Goal: Transaction & Acquisition: Download file/media

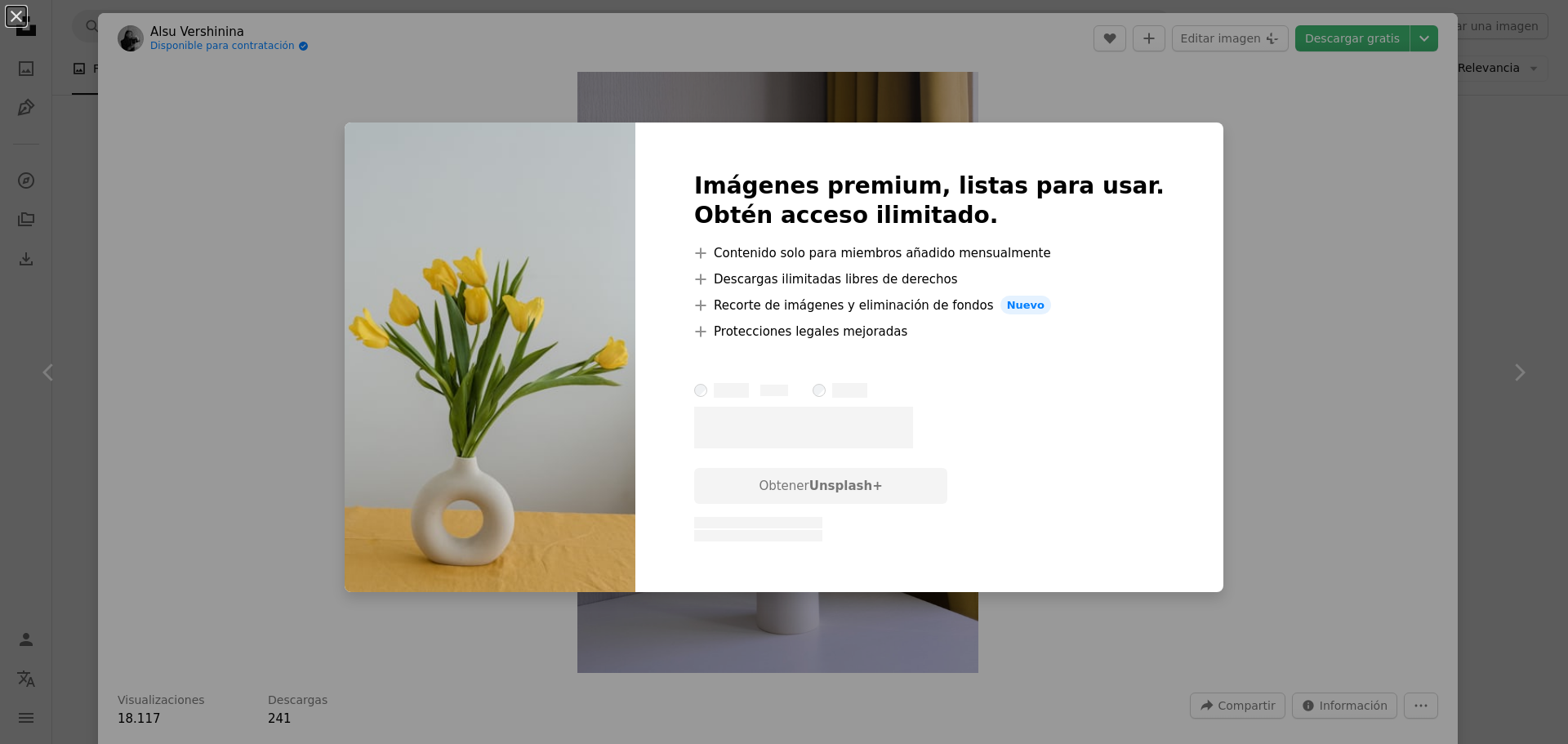
scroll to position [10608, 0]
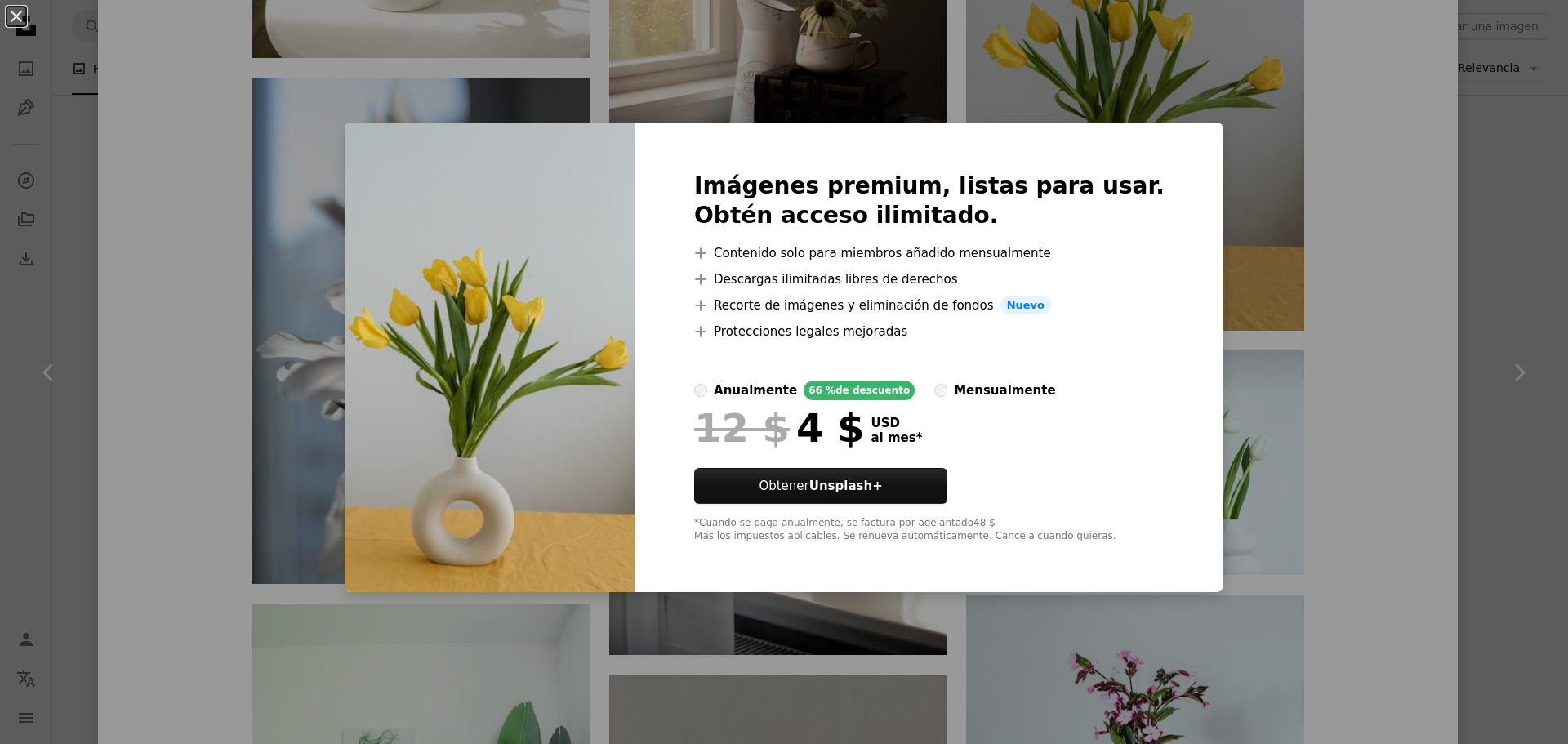
click at [1235, 236] on div "An X shape Imágenes premium, listas para usar. Obtén acceso ilimitado. A plus s…" at bounding box center [784, 372] width 1568 height 744
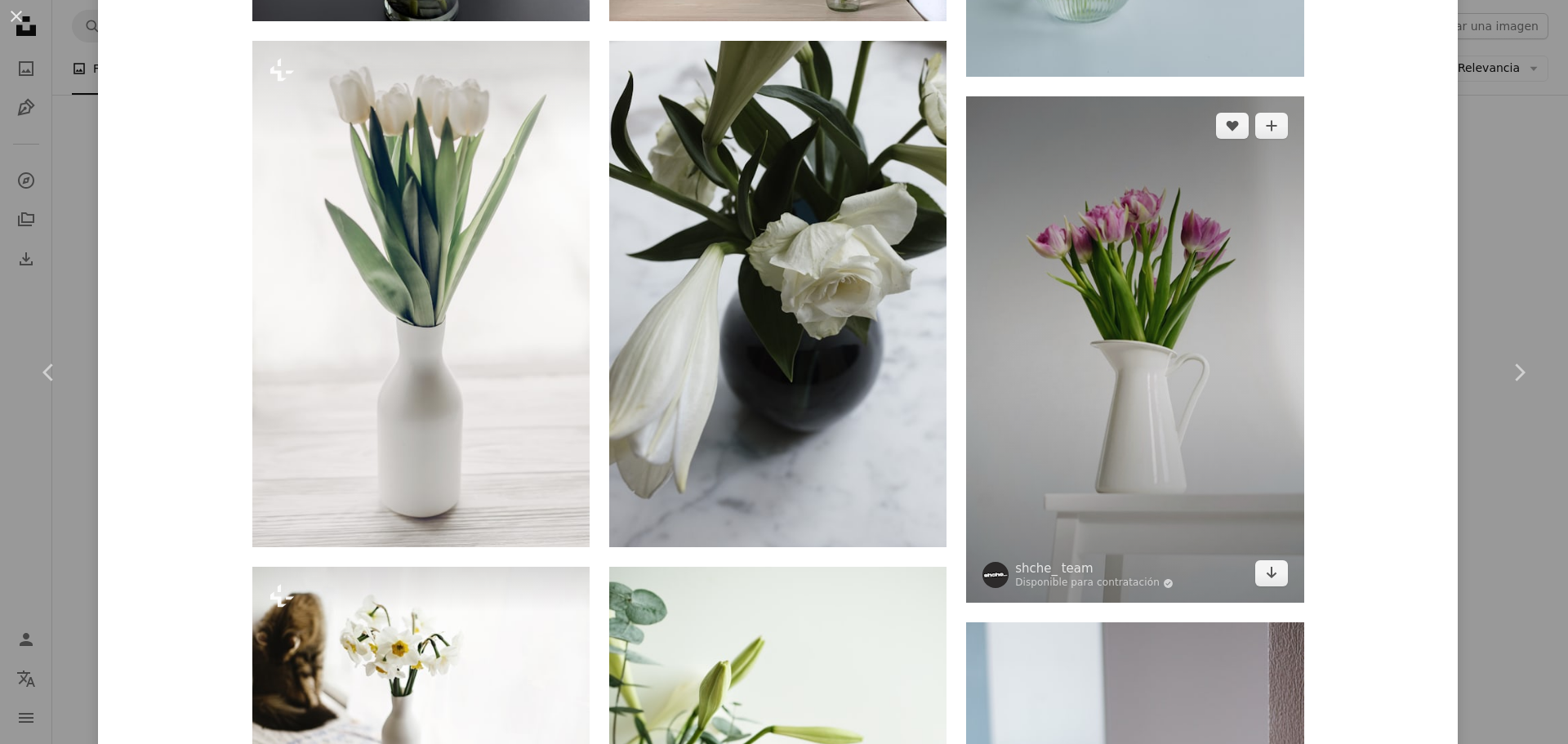
scroll to position [1666, 0]
click at [1098, 273] on img at bounding box center [1135, 351] width 337 height 506
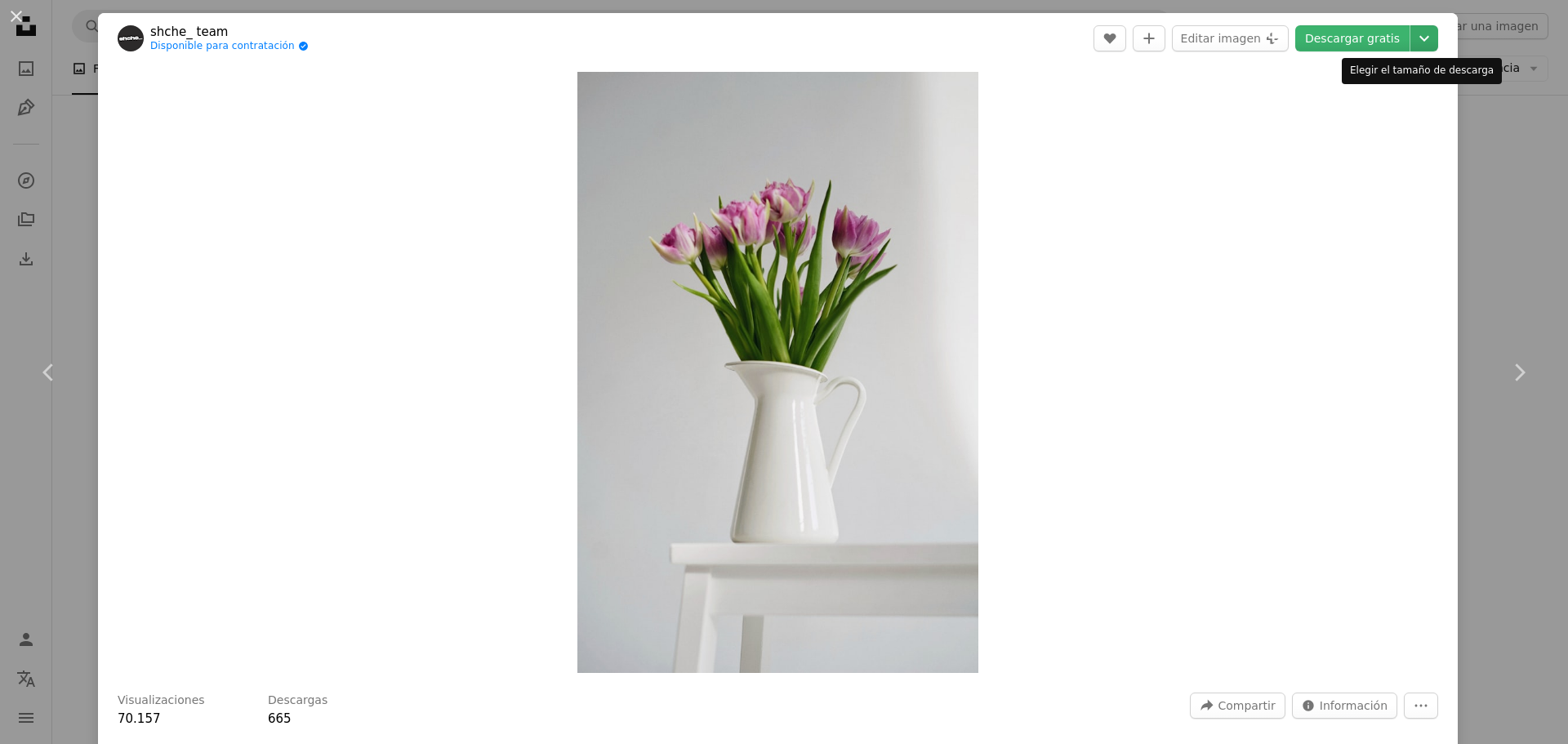
click at [1415, 42] on icon "Chevron down" at bounding box center [1424, 38] width 27 height 20
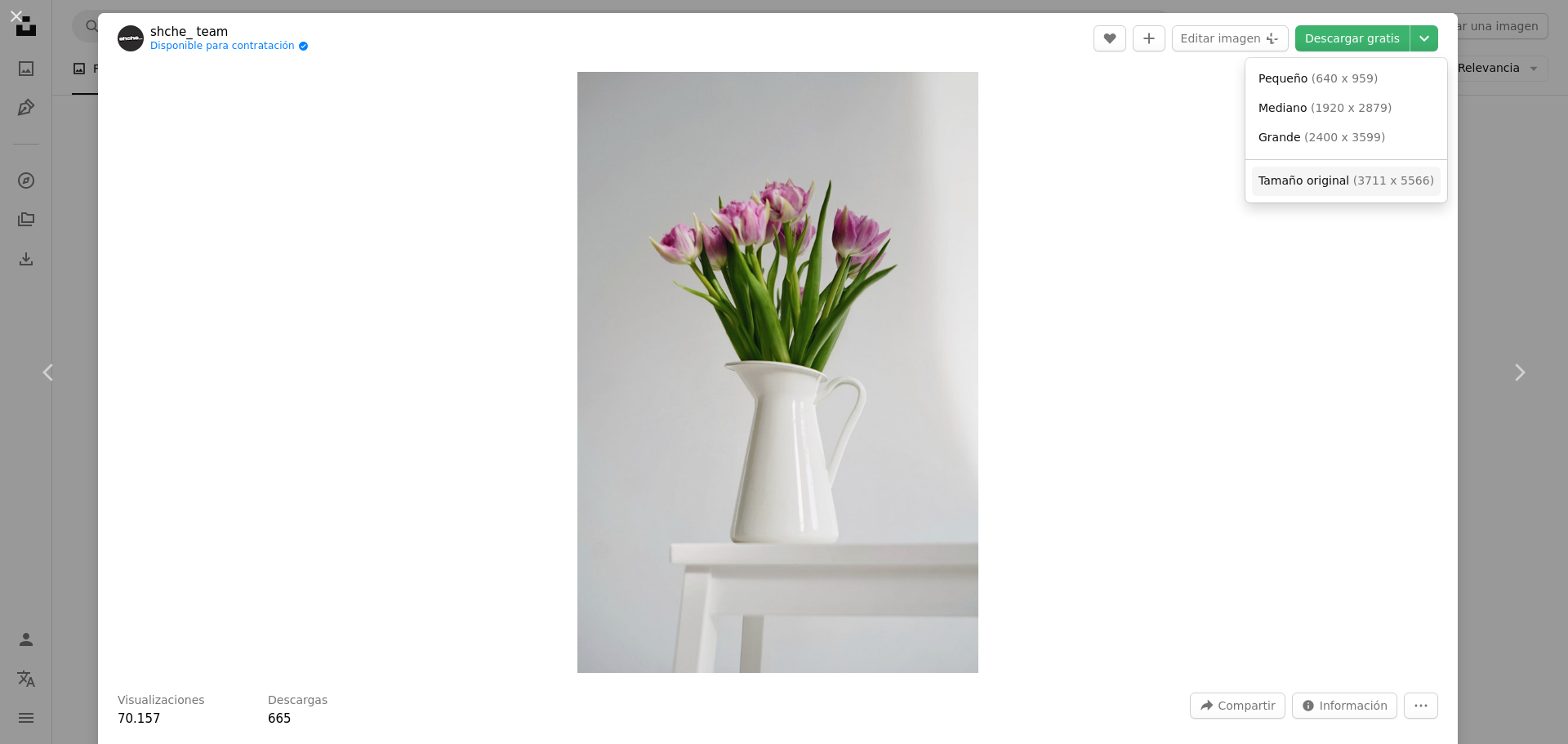
click at [1328, 179] on span "Tamaño original" at bounding box center [1304, 181] width 91 height 13
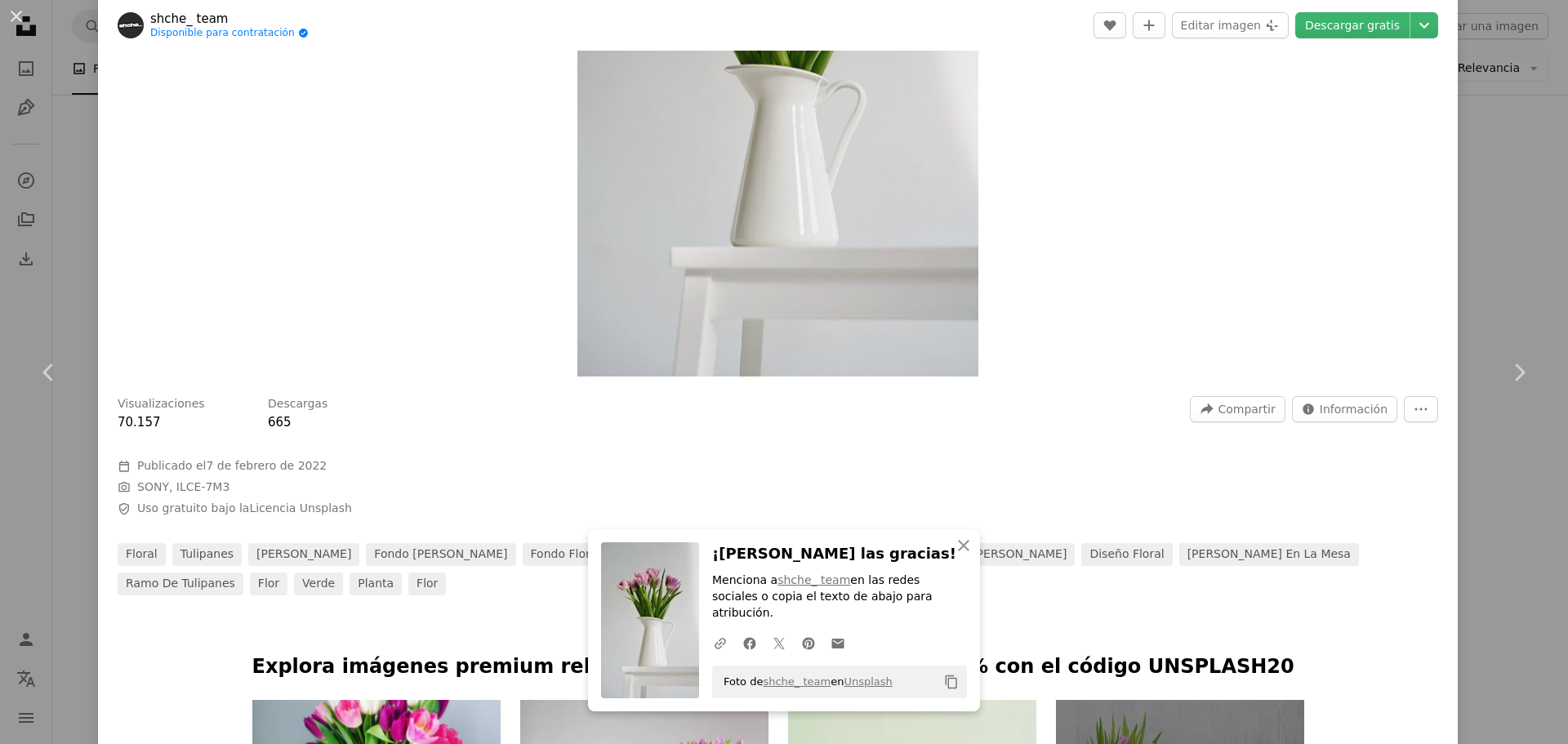
scroll to position [327, 0]
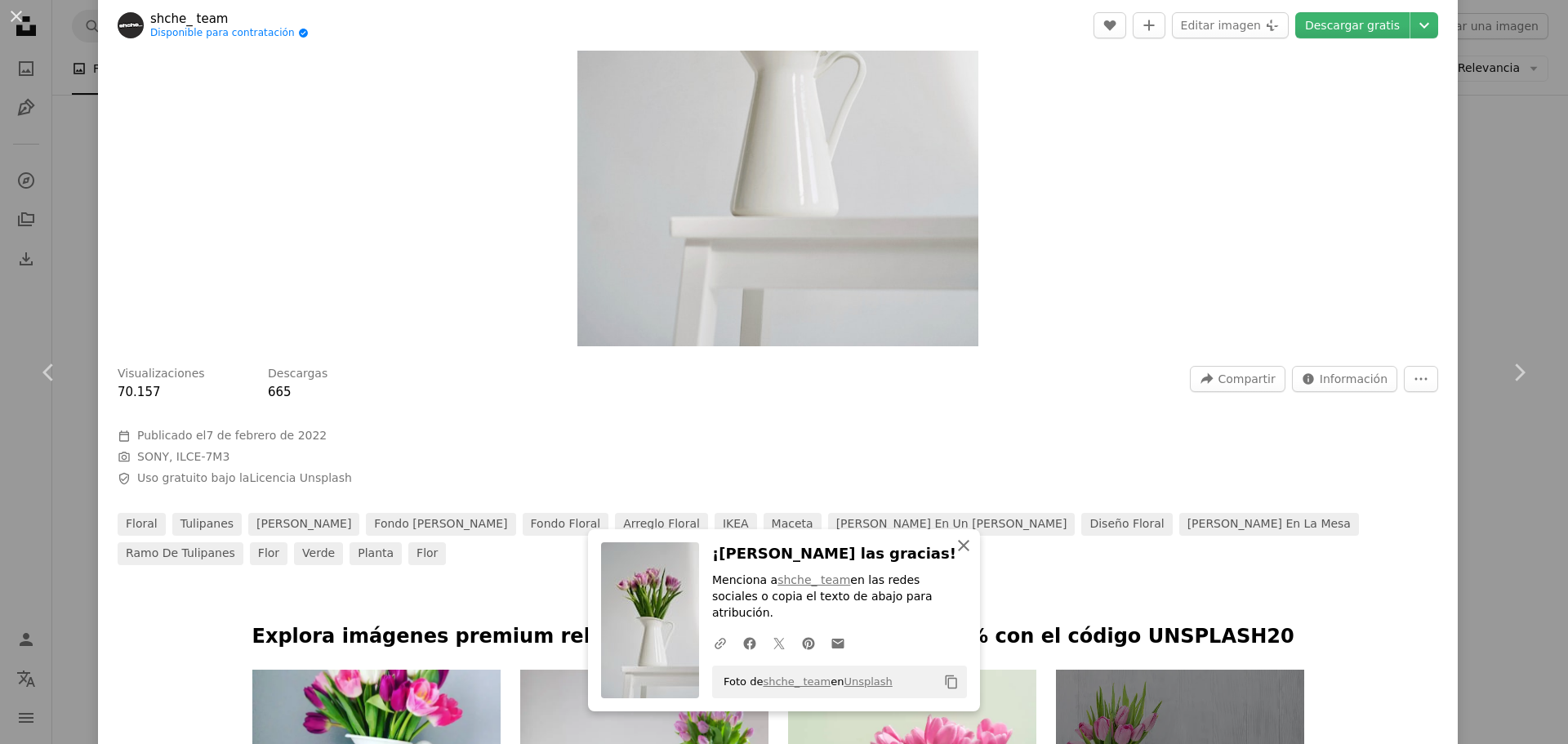
click at [958, 552] on icon "button" at bounding box center [964, 546] width 11 height 11
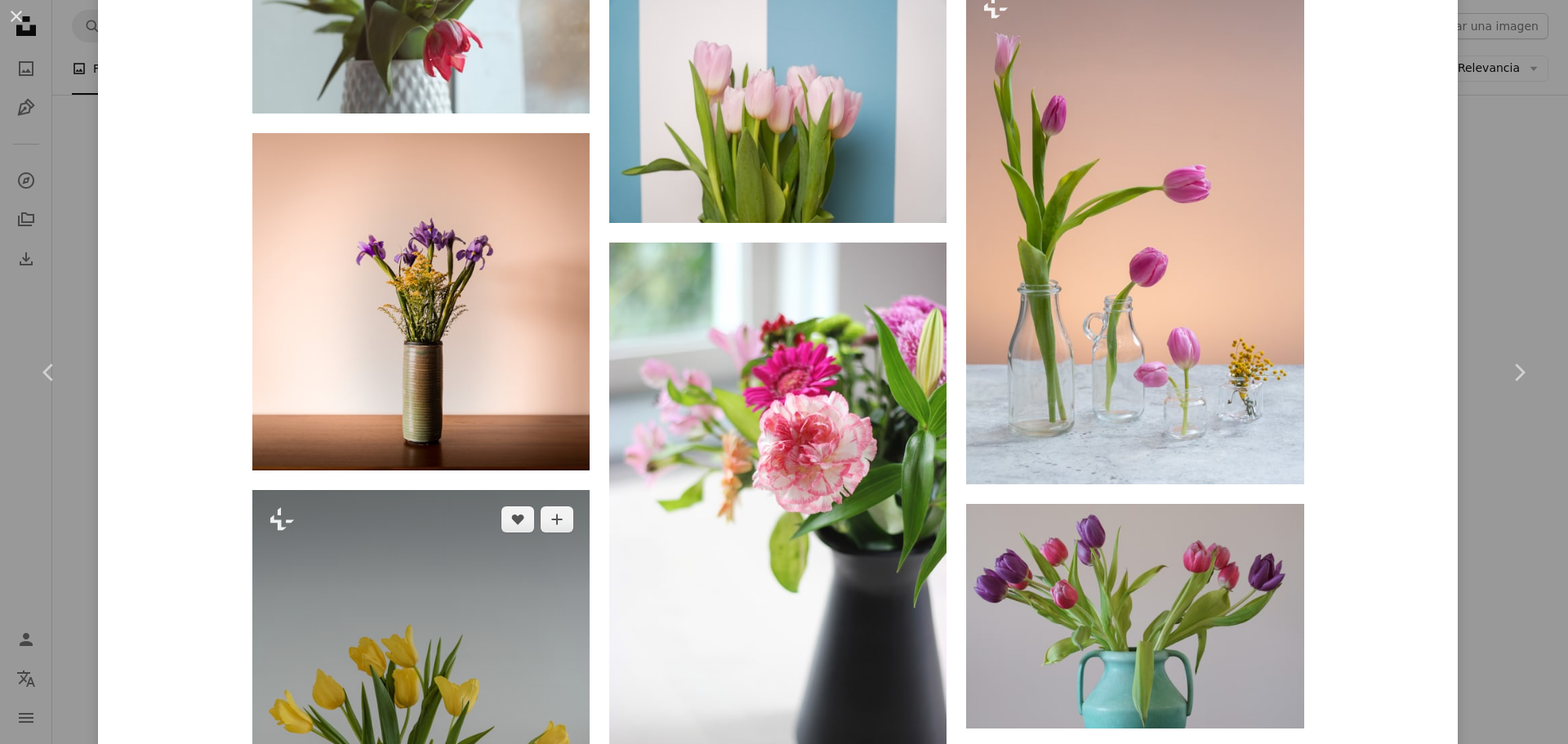
scroll to position [6912, 0]
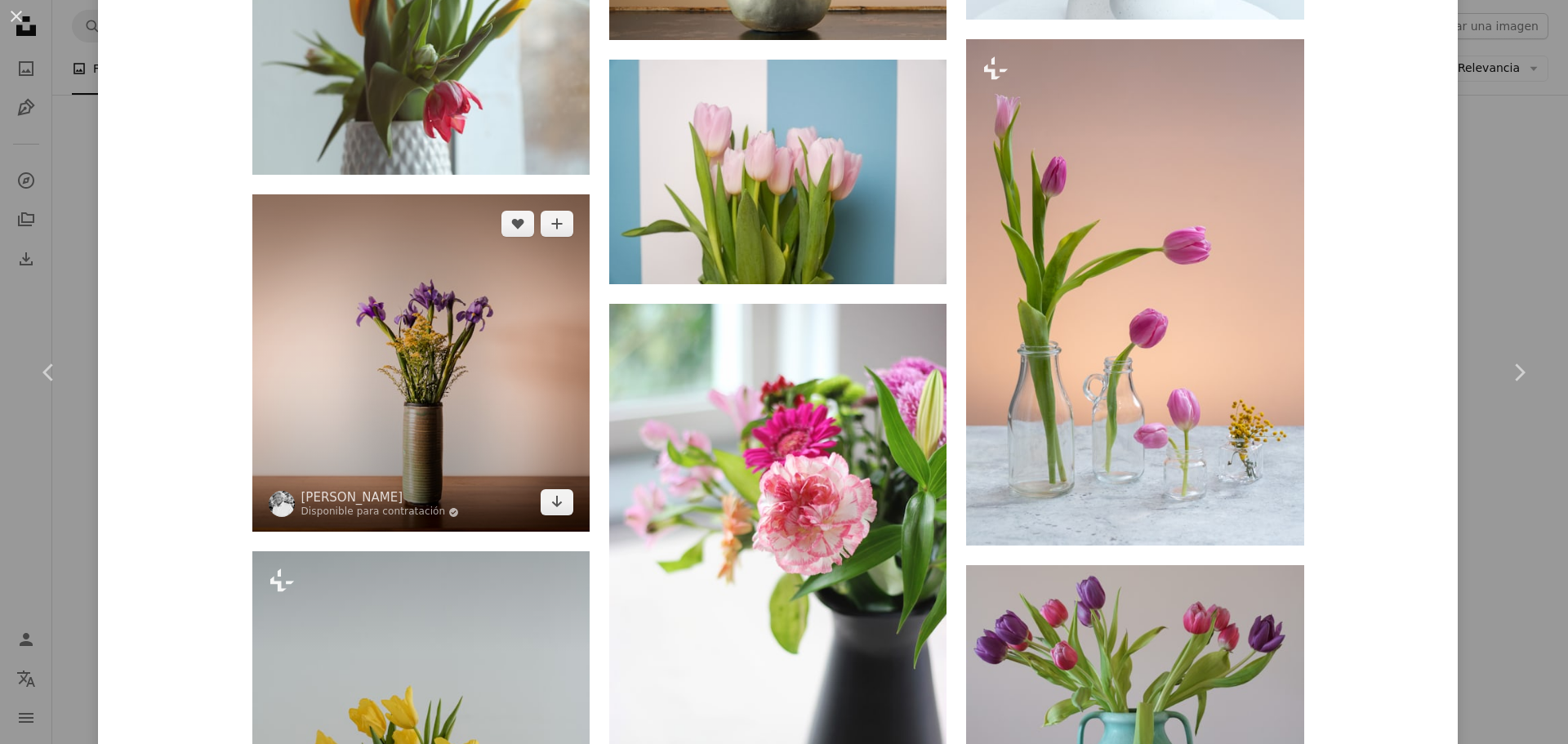
click at [416, 322] on img at bounding box center [421, 363] width 337 height 337
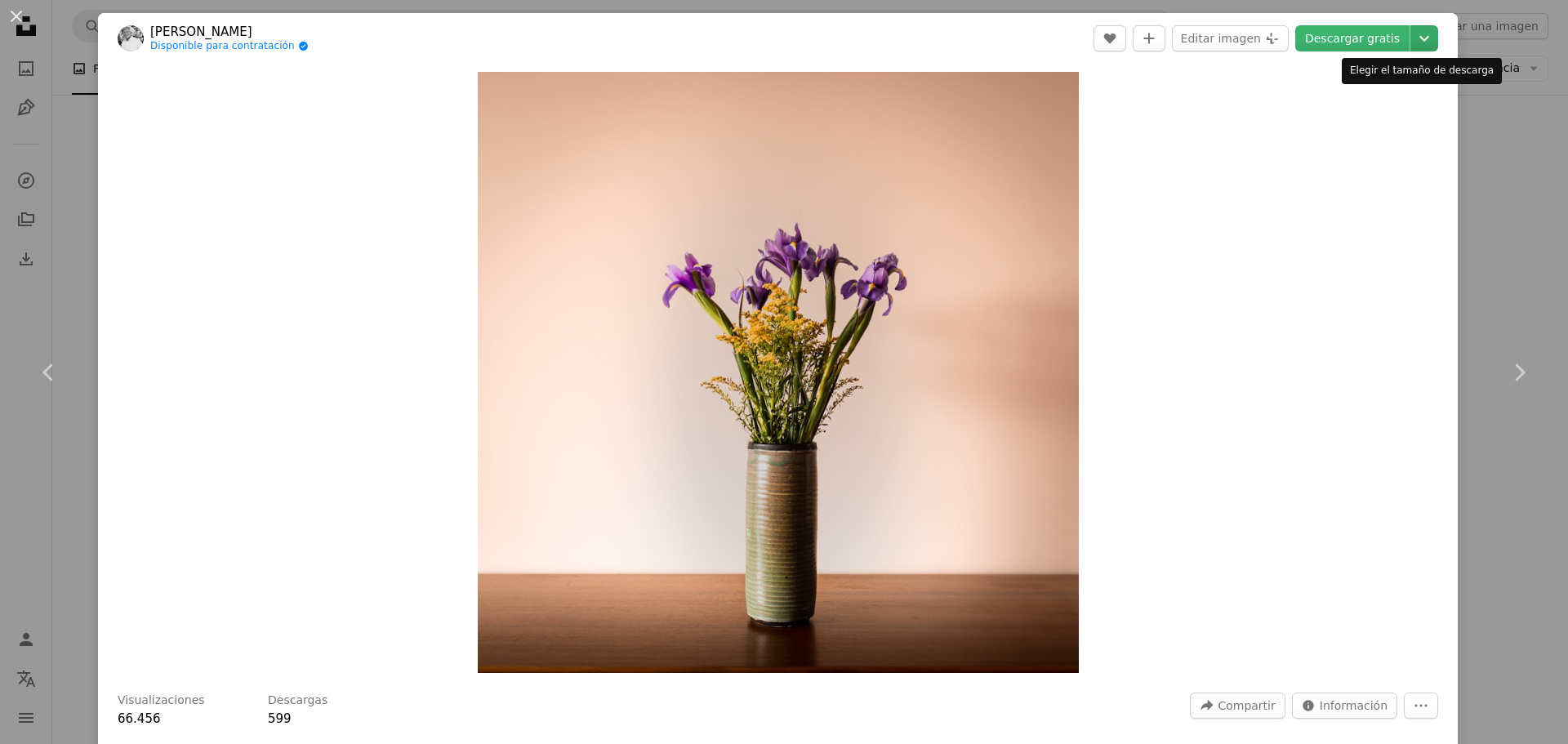
click at [1411, 32] on icon "Chevron down" at bounding box center [1424, 38] width 27 height 20
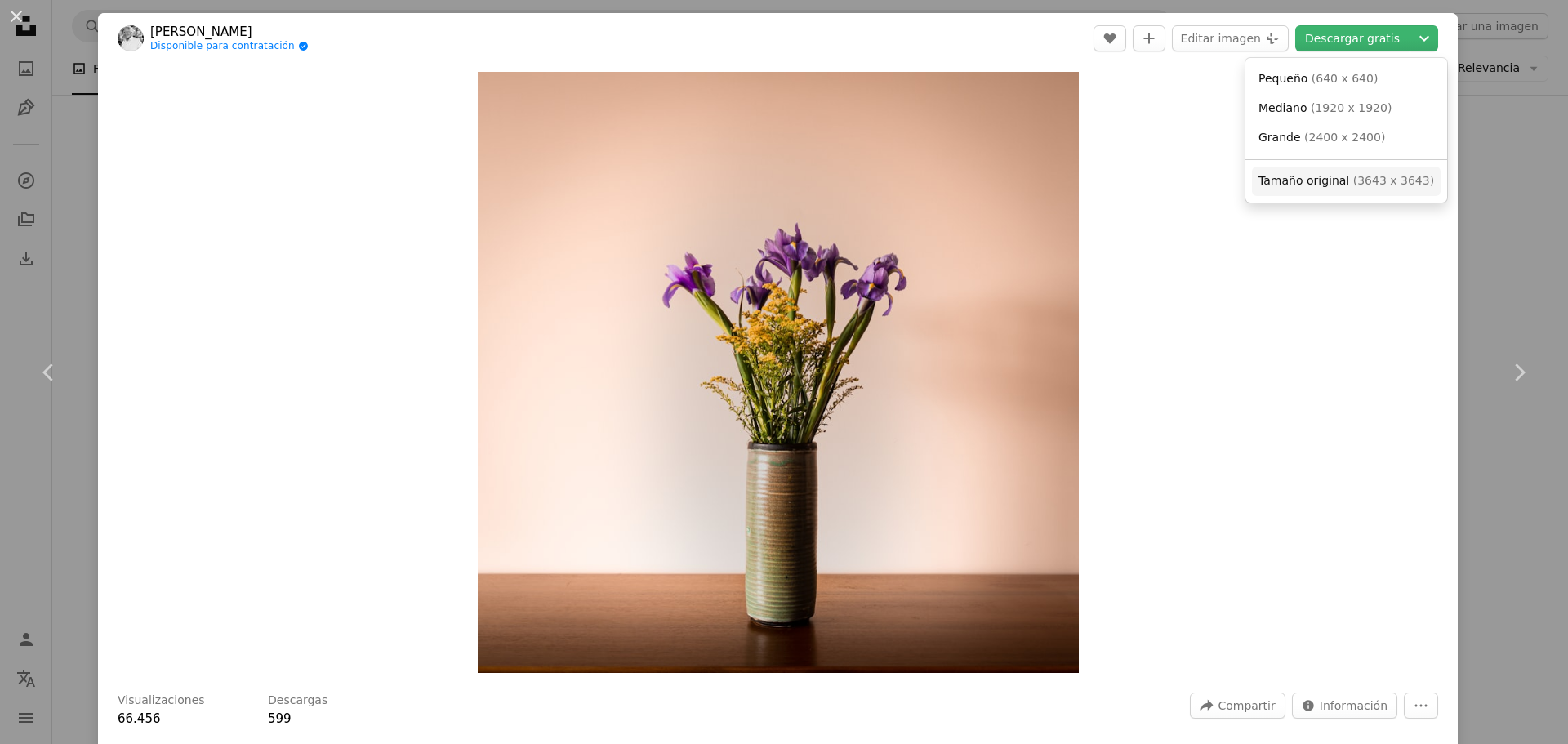
click at [1353, 174] on span "( 3643 x 3643 )" at bounding box center [1393, 181] width 81 height 13
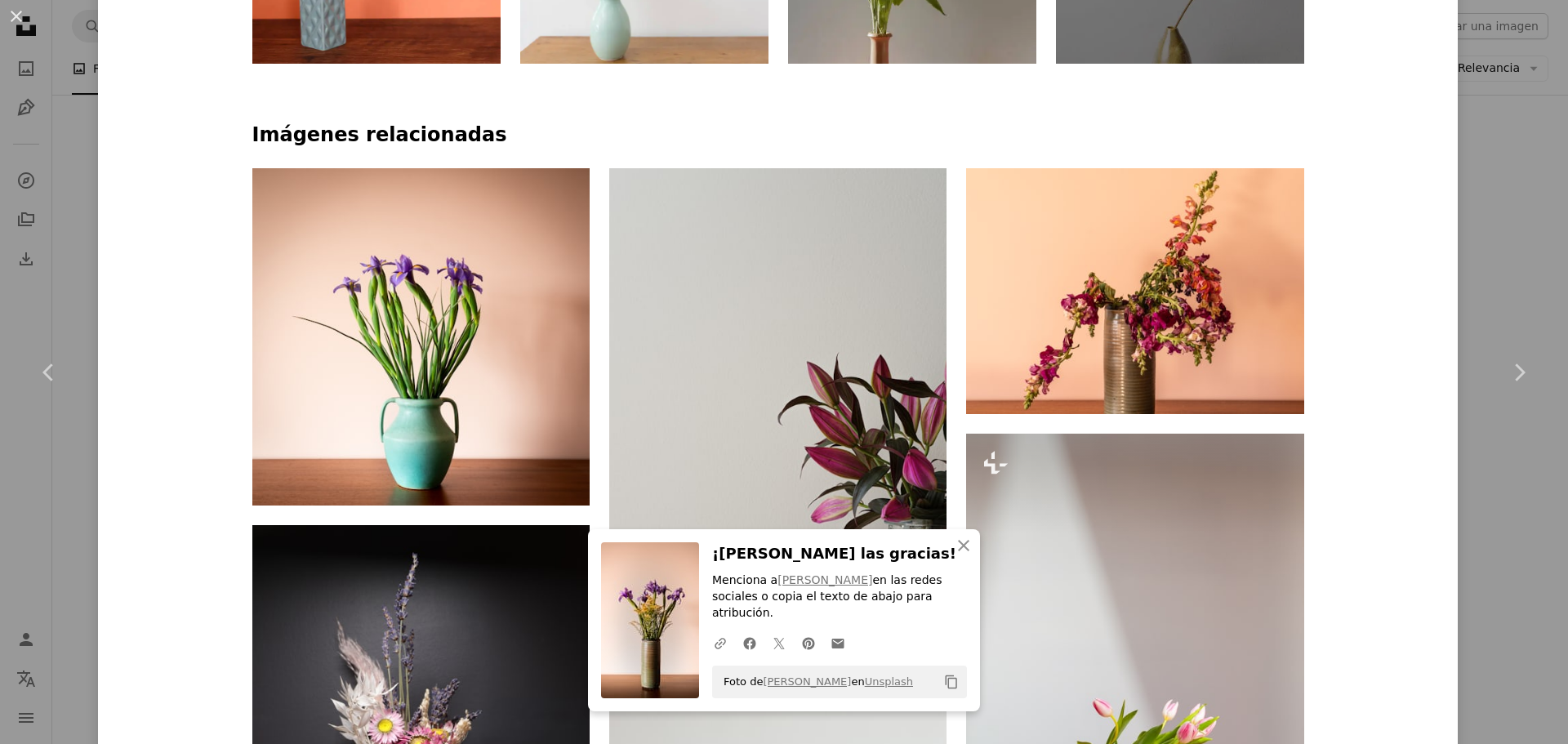
scroll to position [1062, 0]
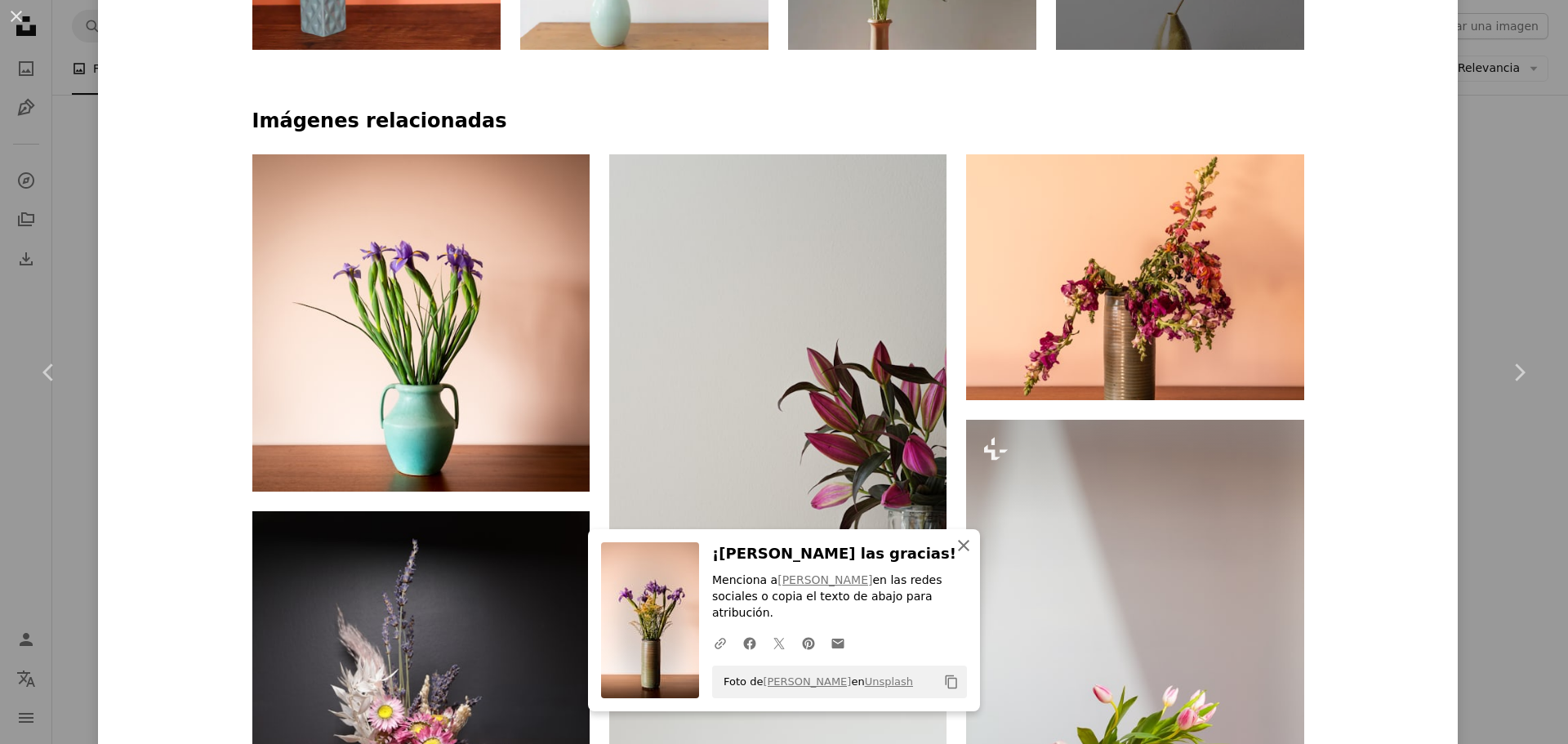
click at [954, 555] on icon "An X shape" at bounding box center [964, 545] width 20 height 20
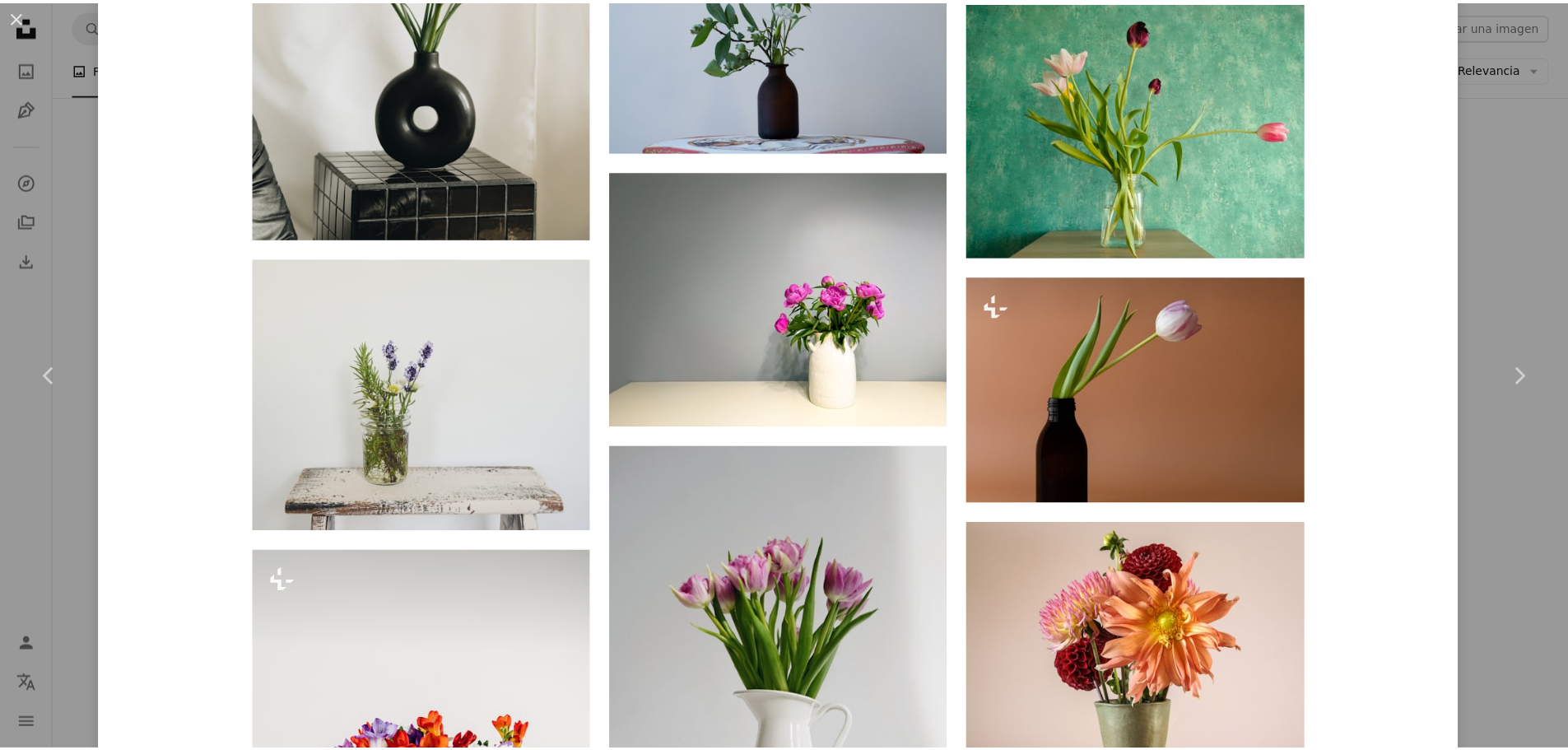
scroll to position [2059, 0]
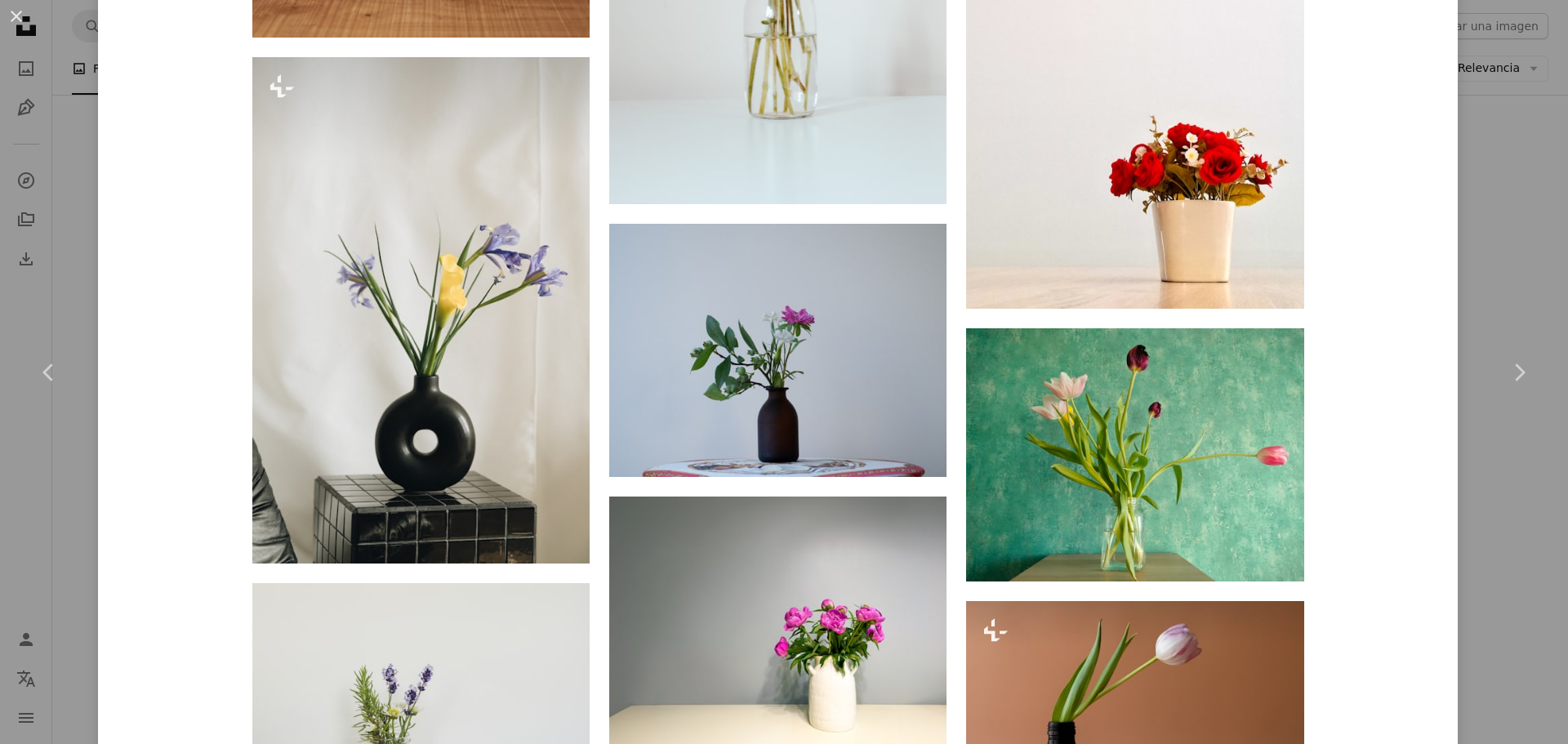
click at [1499, 259] on div "An X shape Chevron left Chevron right [PERSON_NAME] Disponible para contratació…" at bounding box center [784, 372] width 1568 height 744
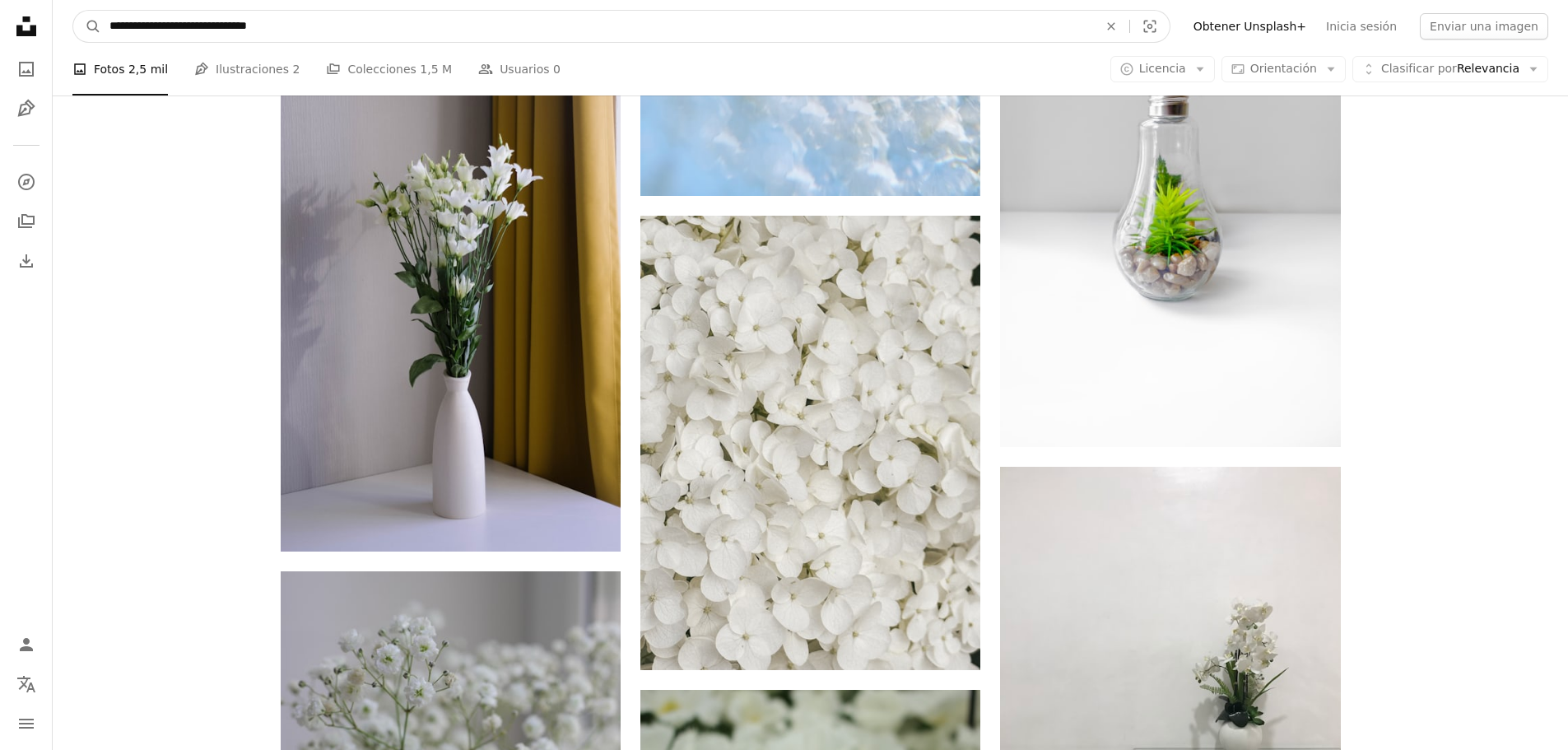
scroll to position [11690, 0]
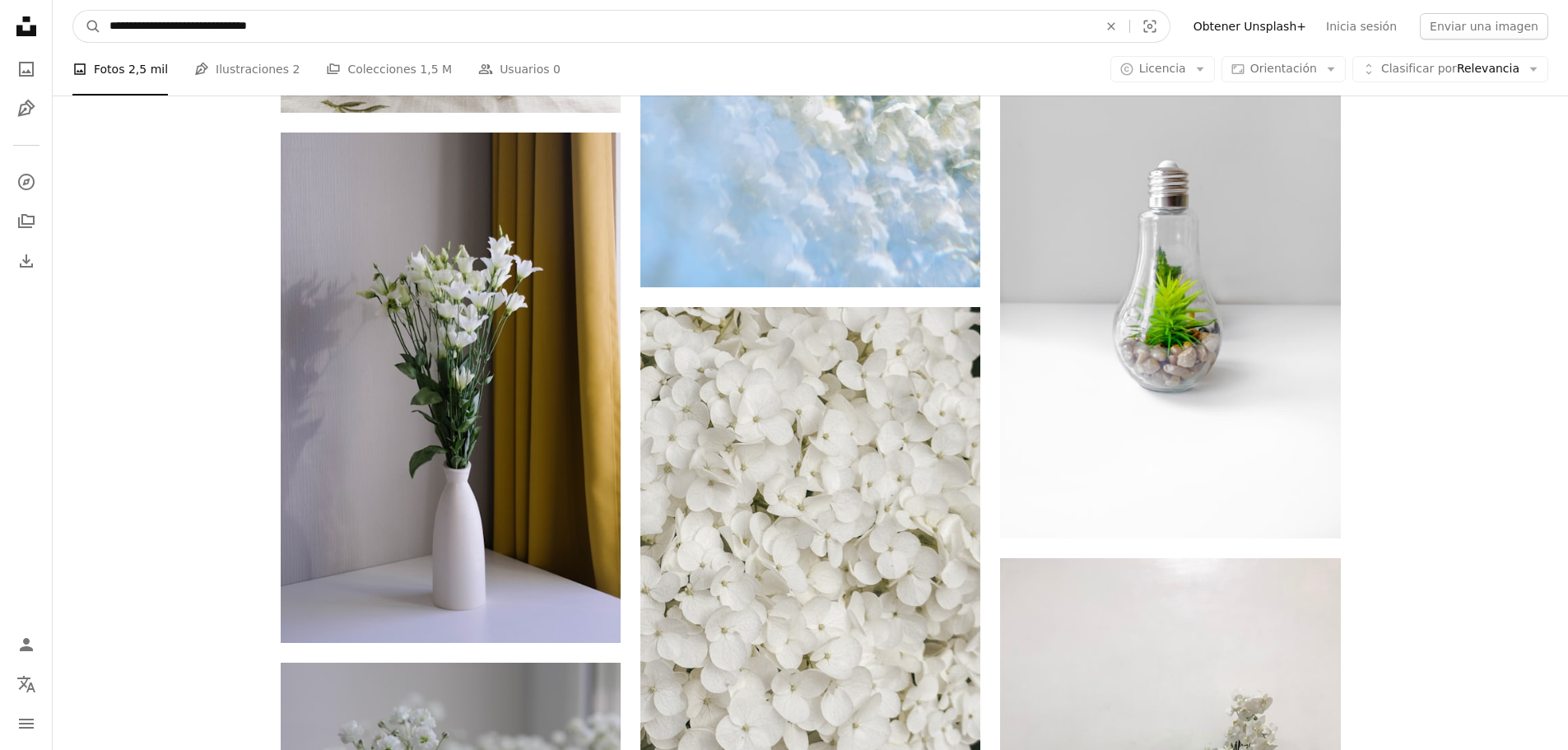
drag, startPoint x: 564, startPoint y: 28, endPoint x: 25, endPoint y: 5, distance: 539.5
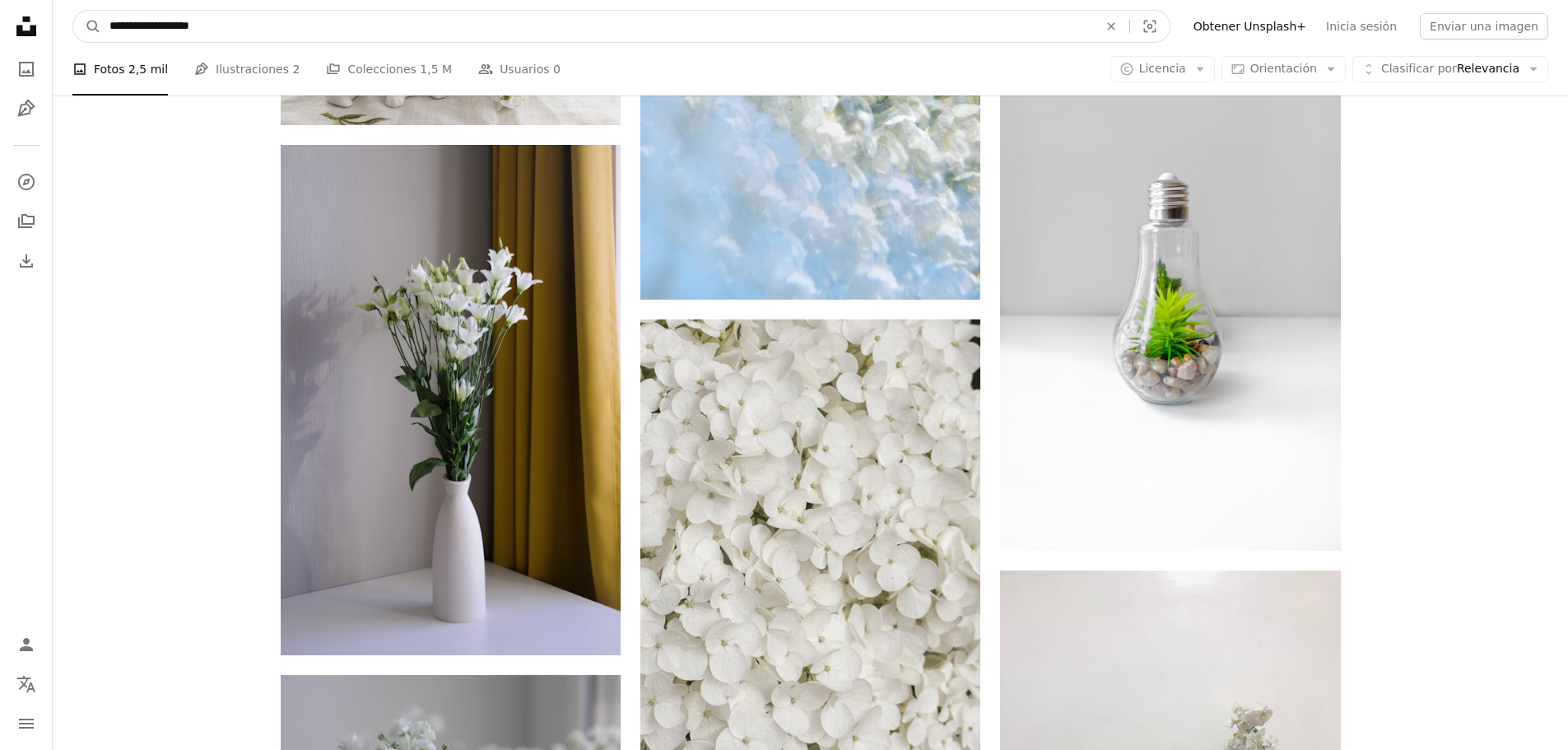
type input "**********"
click at [74, 11] on button "A magnifying glass" at bounding box center [87, 26] width 28 height 32
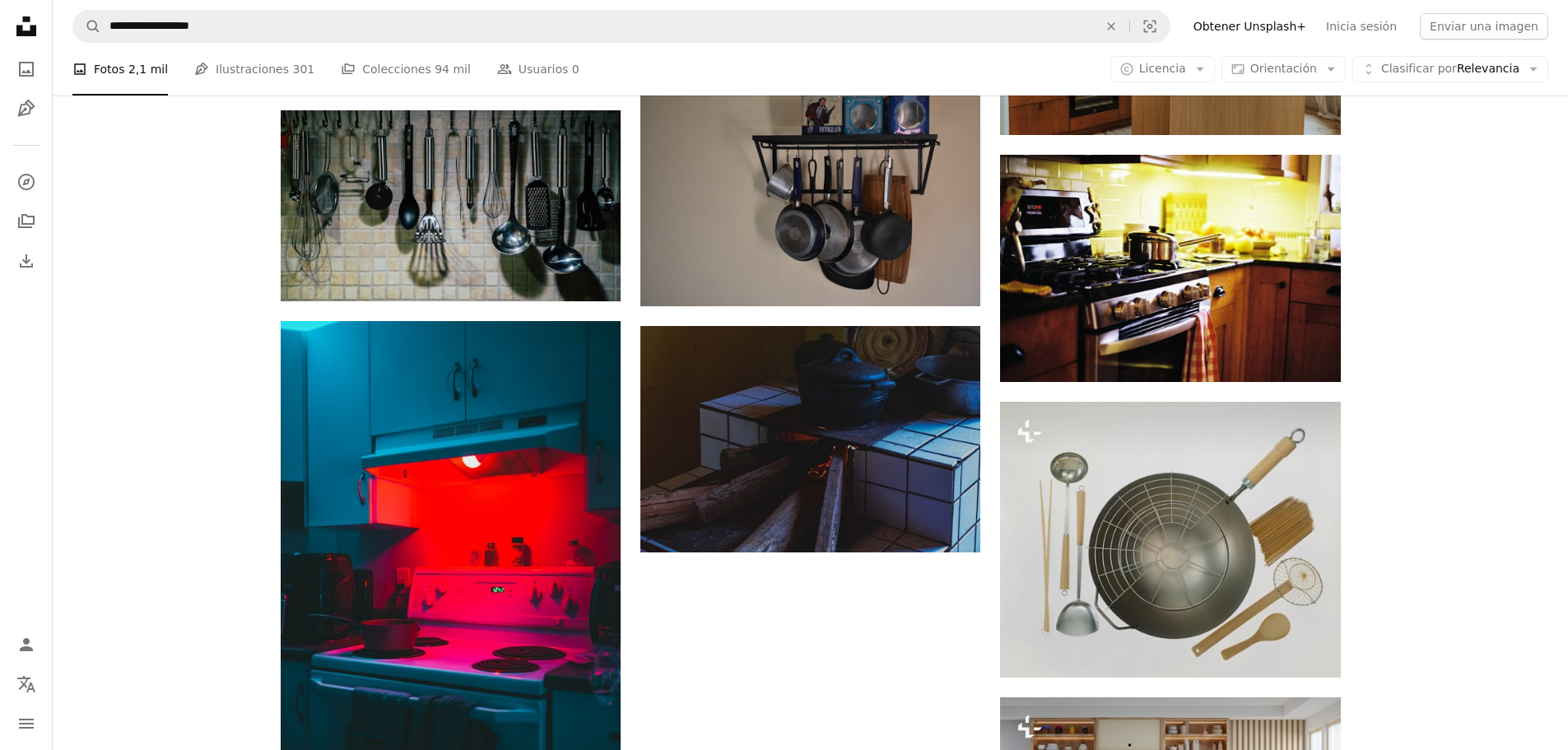
scroll to position [2059, 0]
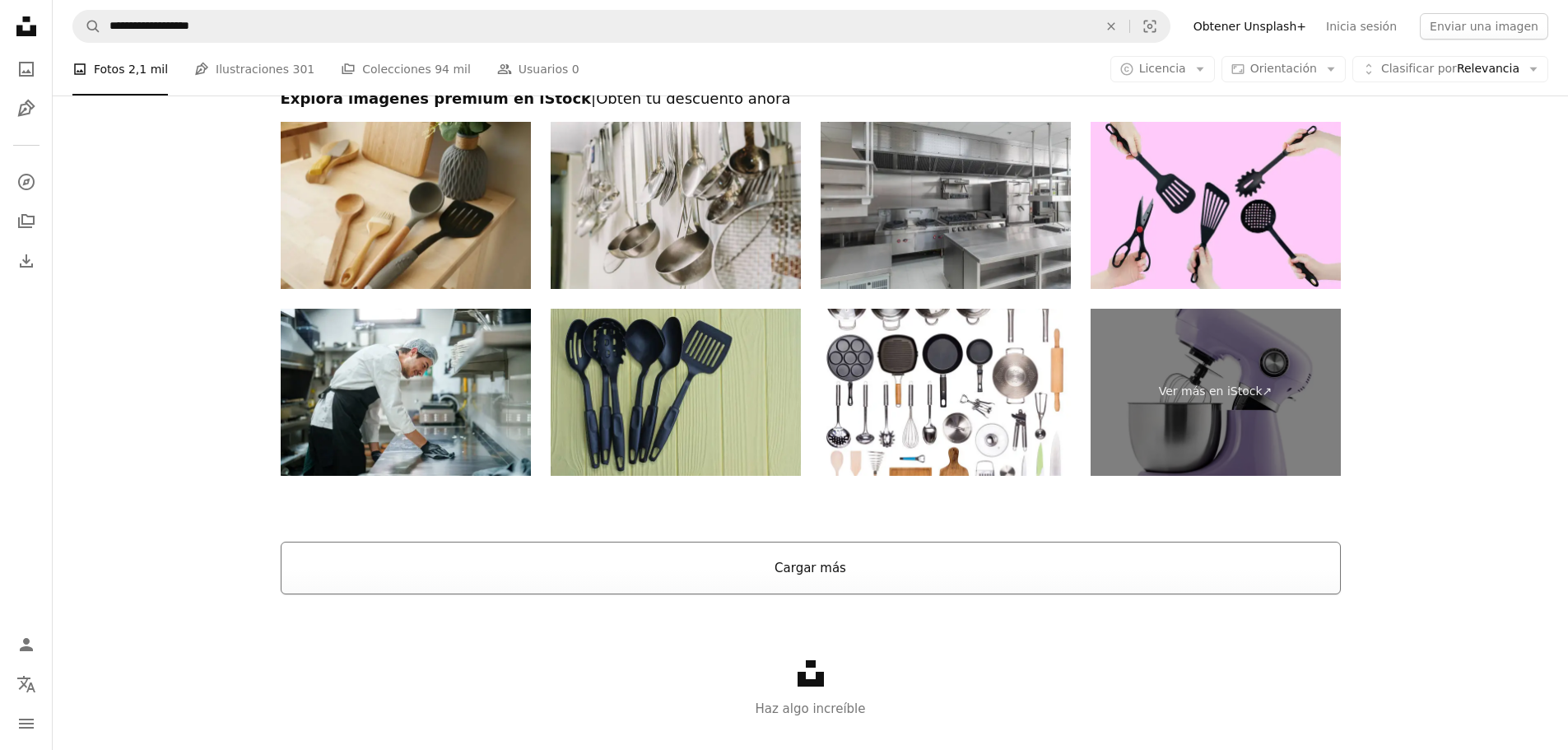
click at [808, 562] on button "Cargar más" at bounding box center [811, 568] width 1060 height 53
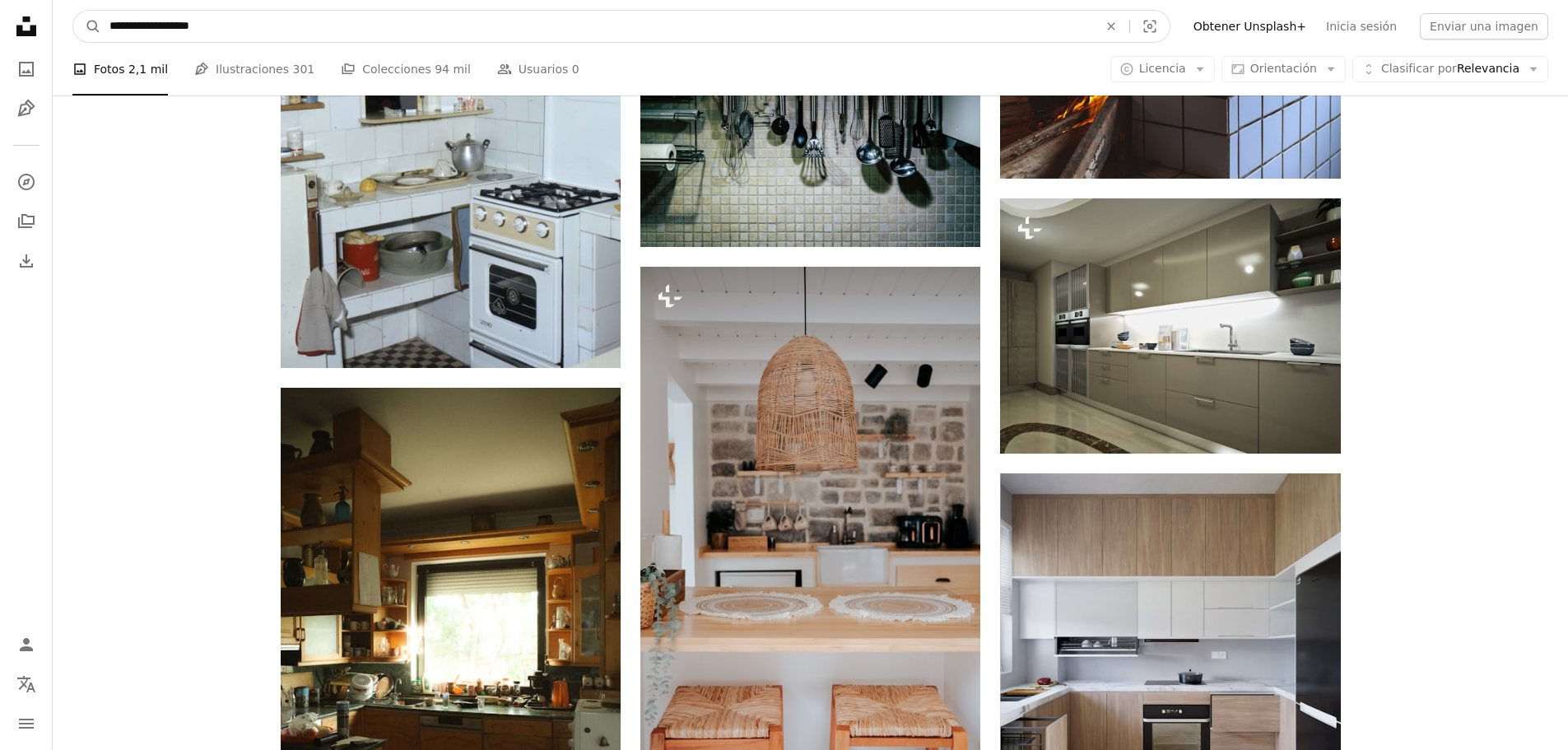
scroll to position [8174, 0]
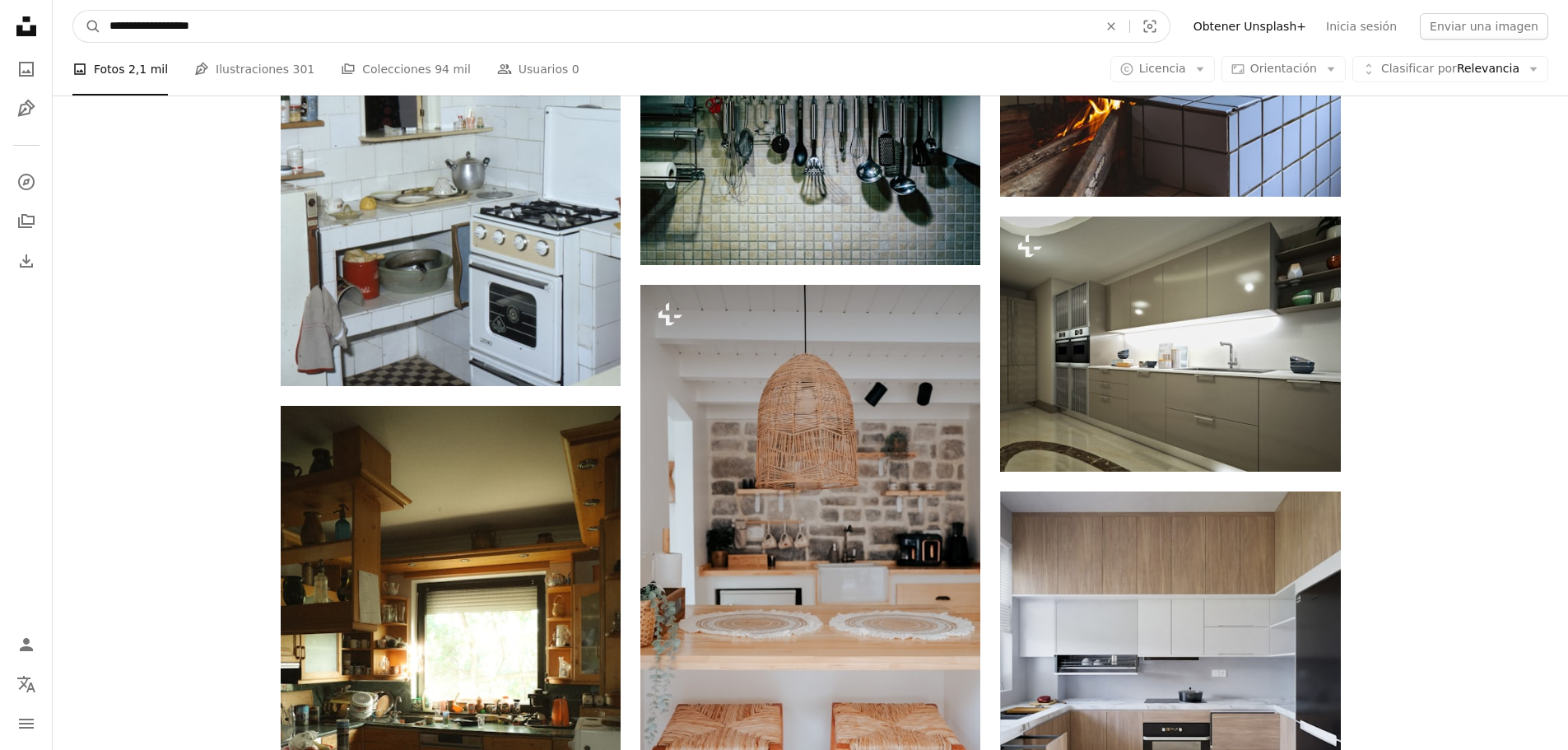
drag, startPoint x: 531, startPoint y: 27, endPoint x: 0, endPoint y: 28, distance: 531.0
type input "**********"
click button "A magnifying glass" at bounding box center [87, 26] width 28 height 32
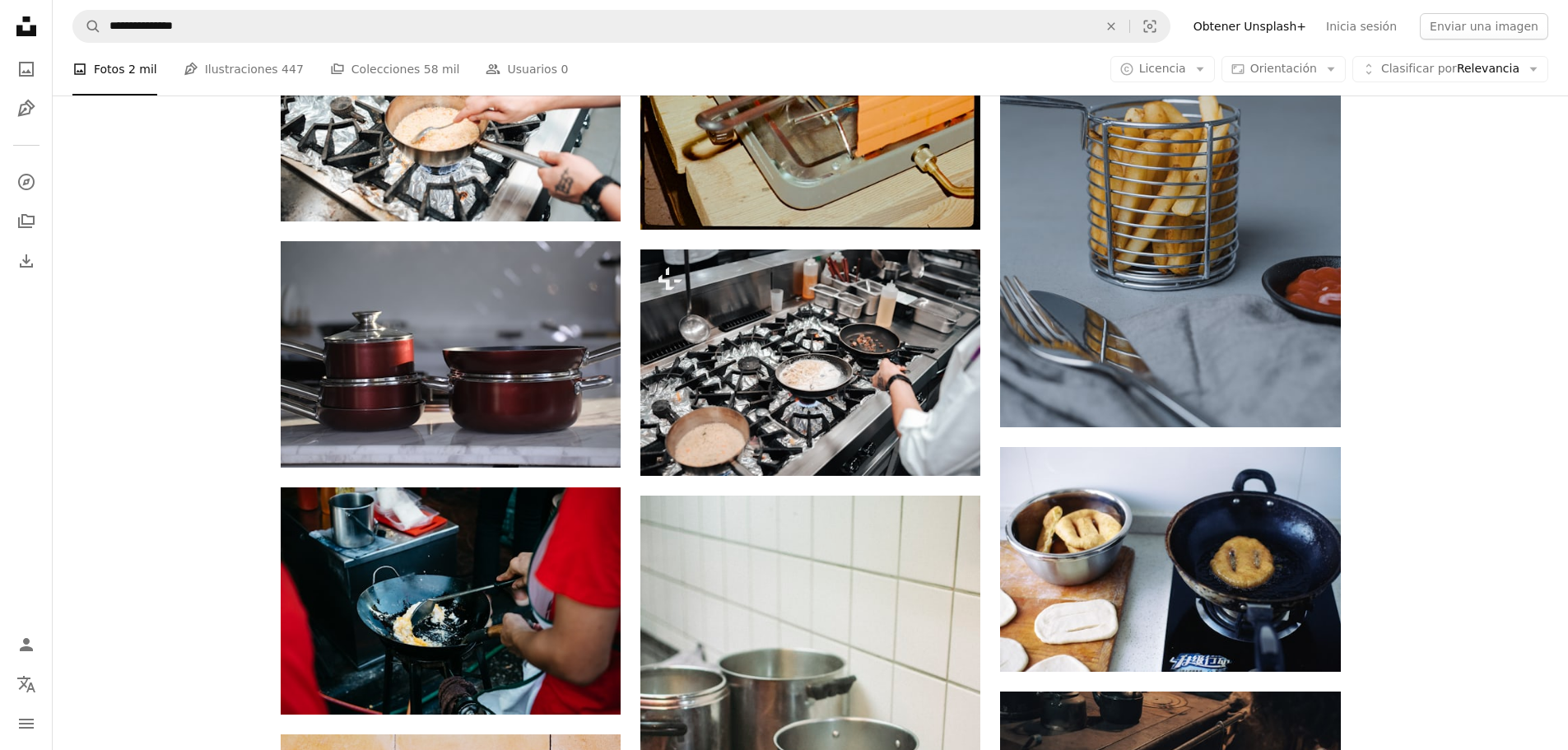
scroll to position [1235, 0]
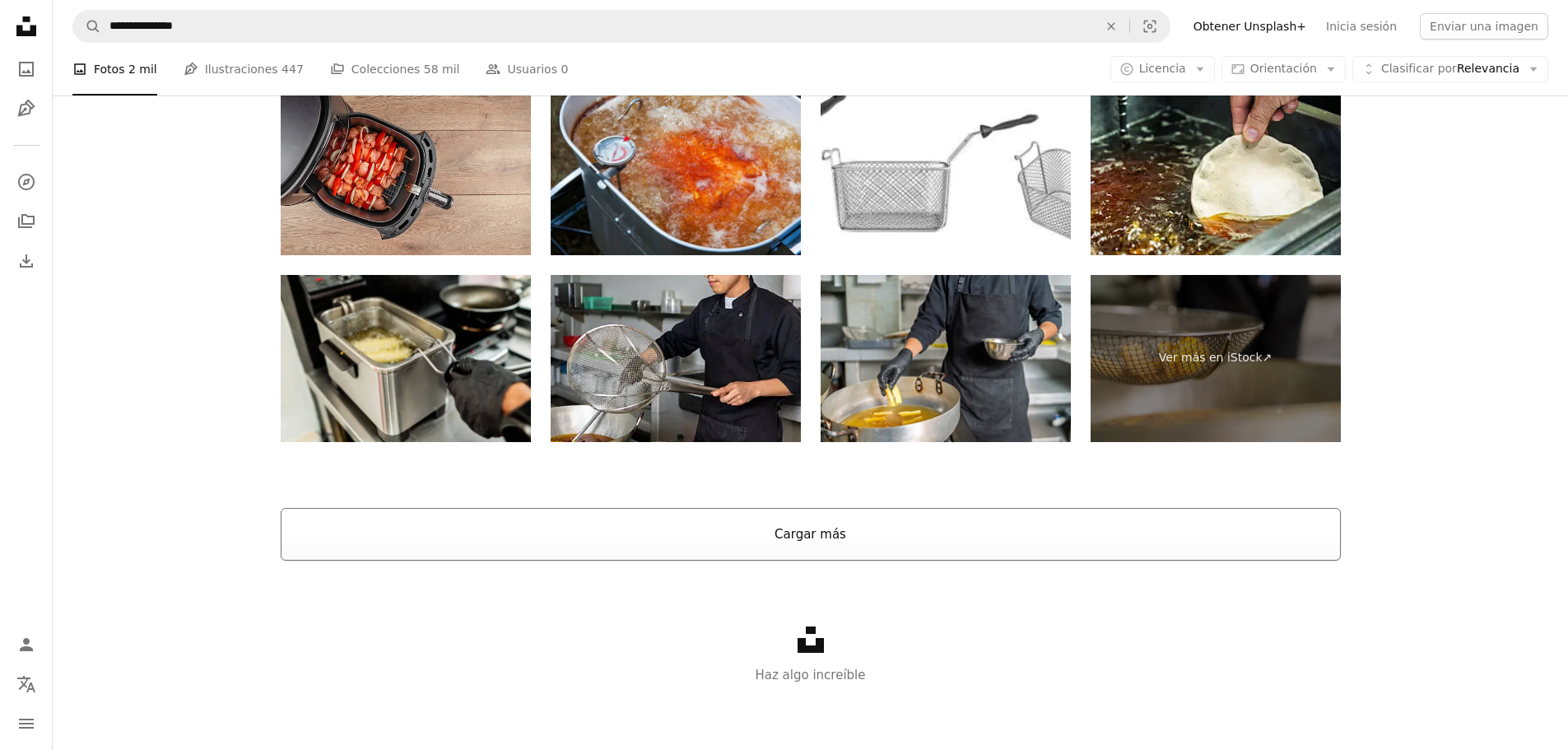
click at [842, 529] on button "Cargar más" at bounding box center [811, 534] width 1060 height 53
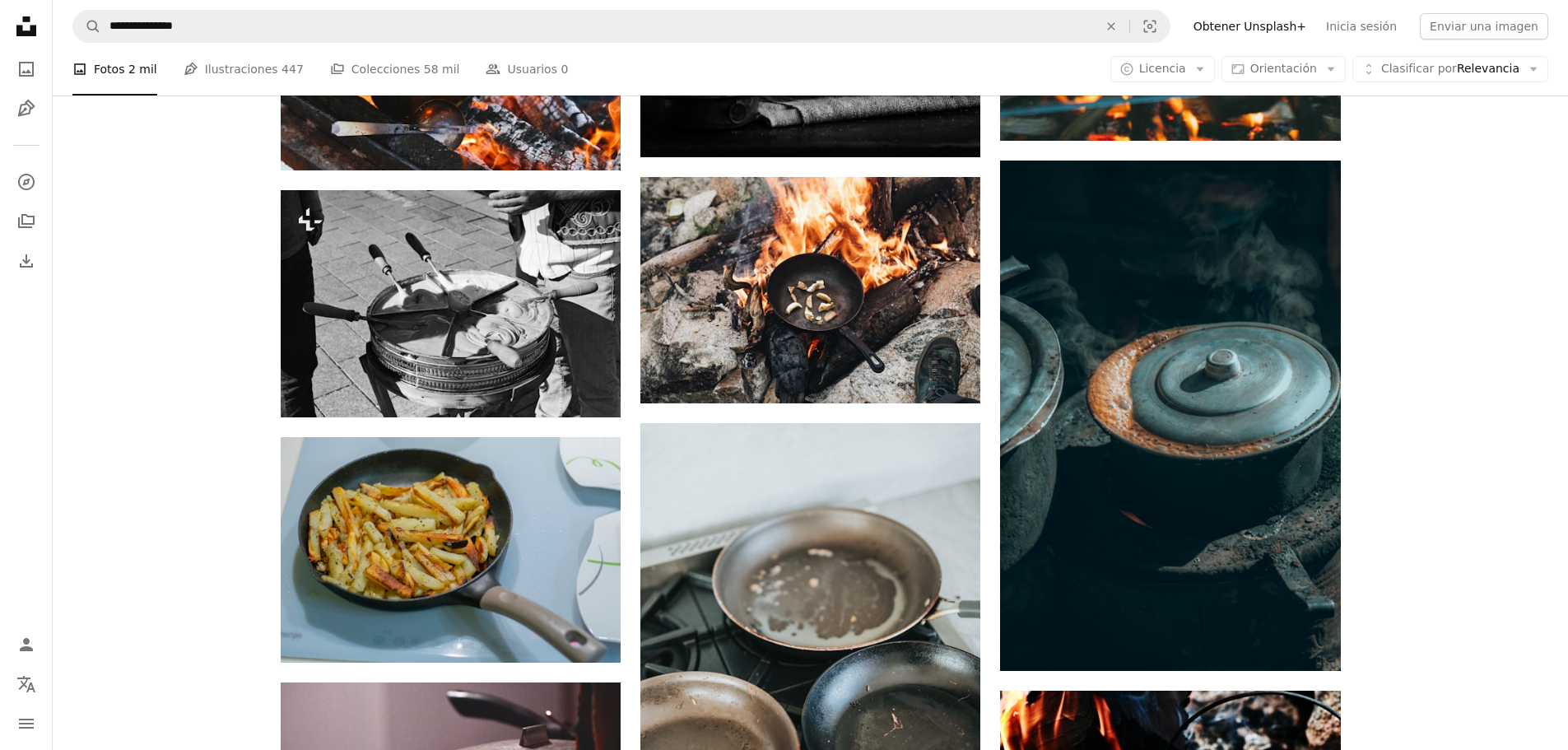
scroll to position [0, 0]
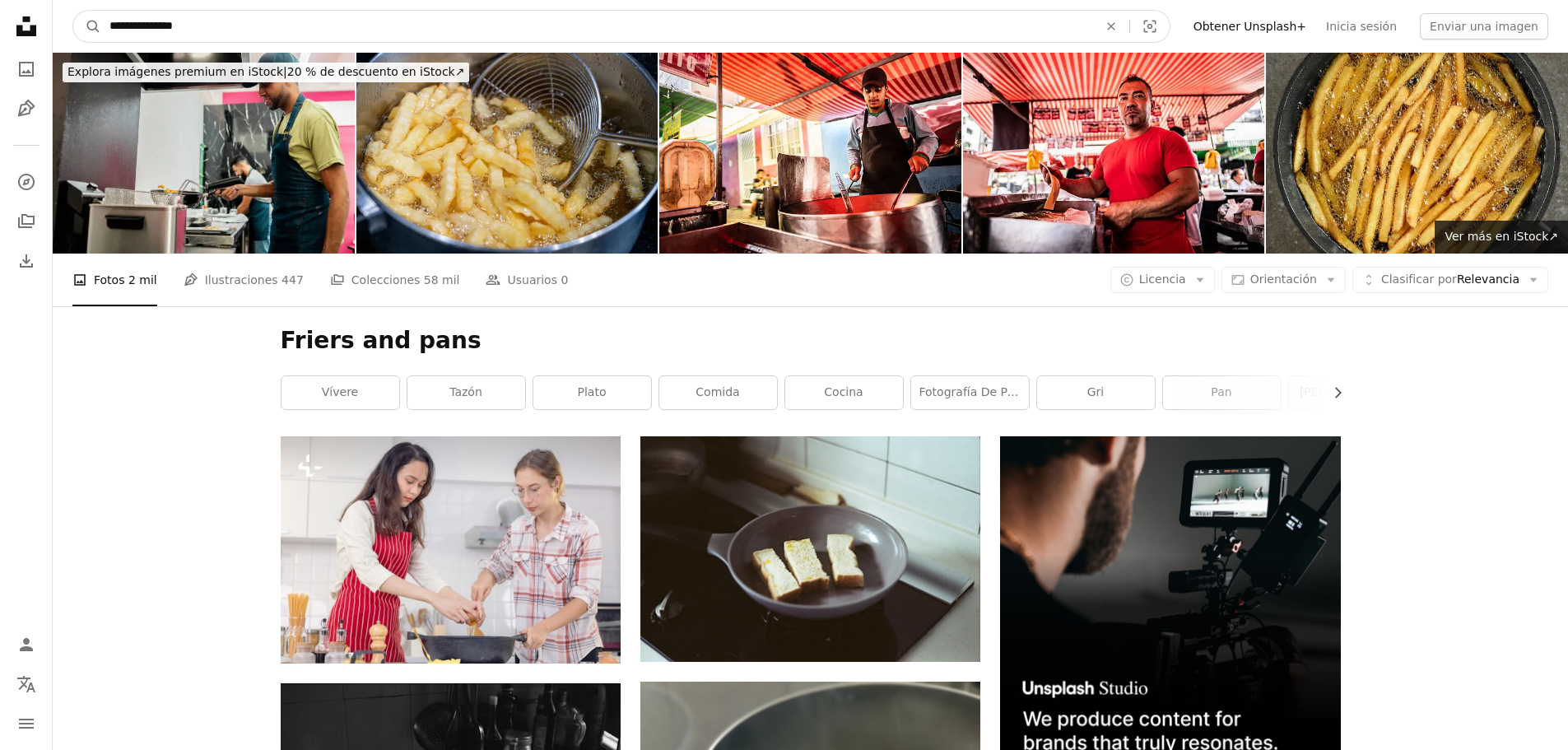
drag, startPoint x: 195, startPoint y: 27, endPoint x: 0, endPoint y: 43, distance: 195.7
type input "**********"
click button "A magnifying glass" at bounding box center [87, 26] width 28 height 32
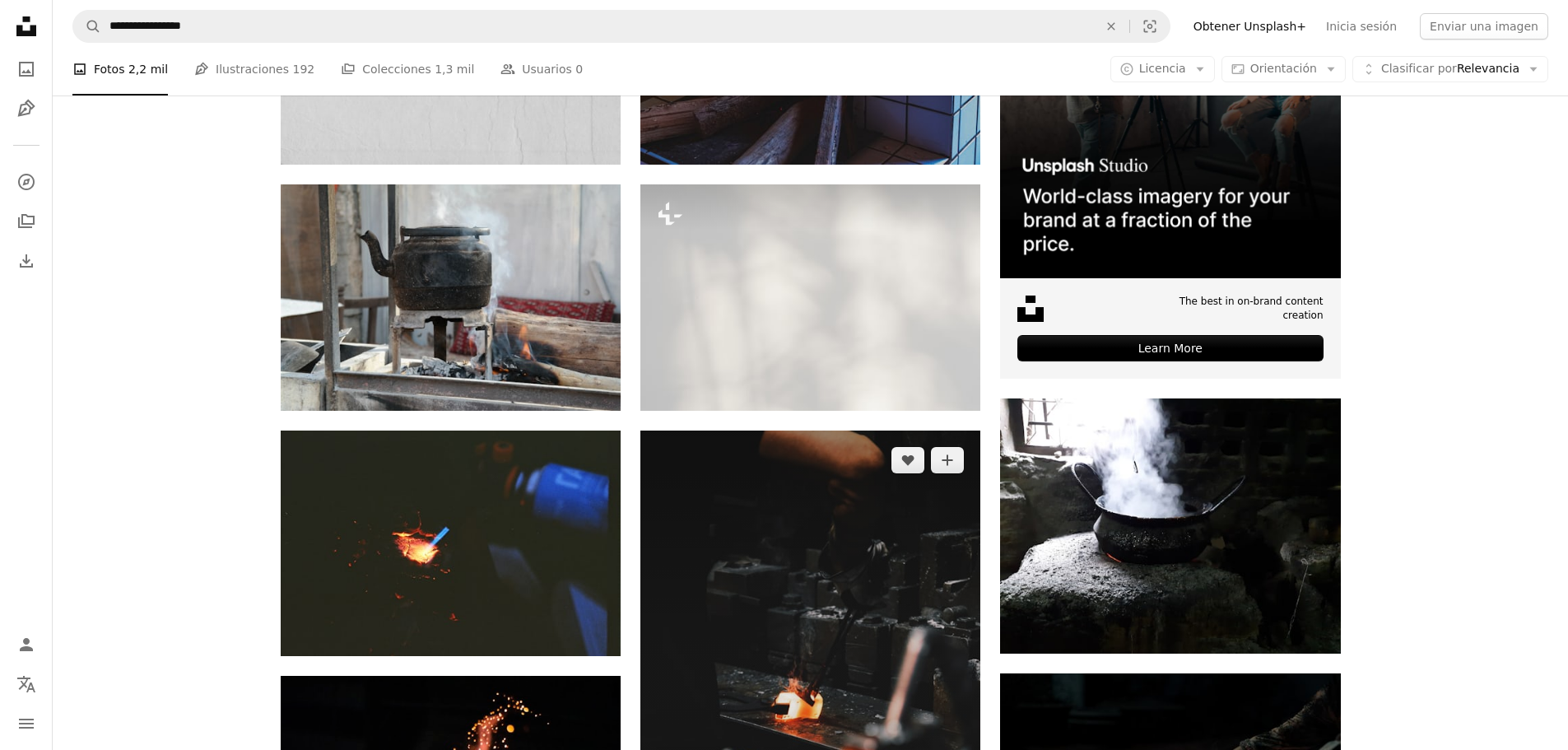
scroll to position [82, 0]
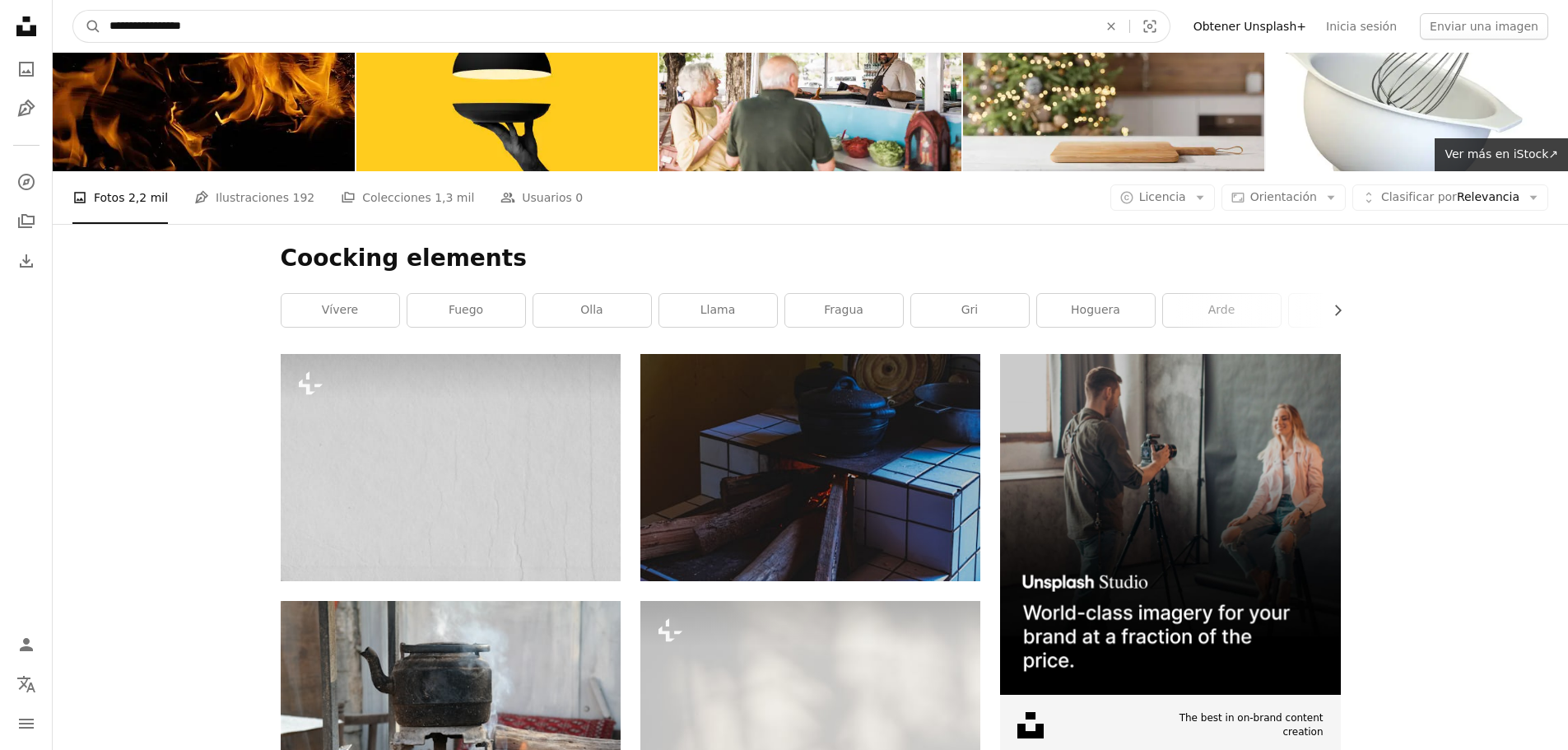
drag, startPoint x: 222, startPoint y: 26, endPoint x: 102, endPoint y: 30, distance: 120.1
click at [103, 29] on input "**********" at bounding box center [597, 26] width 992 height 32
type input "**********"
click button "A magnifying glass" at bounding box center [87, 26] width 28 height 32
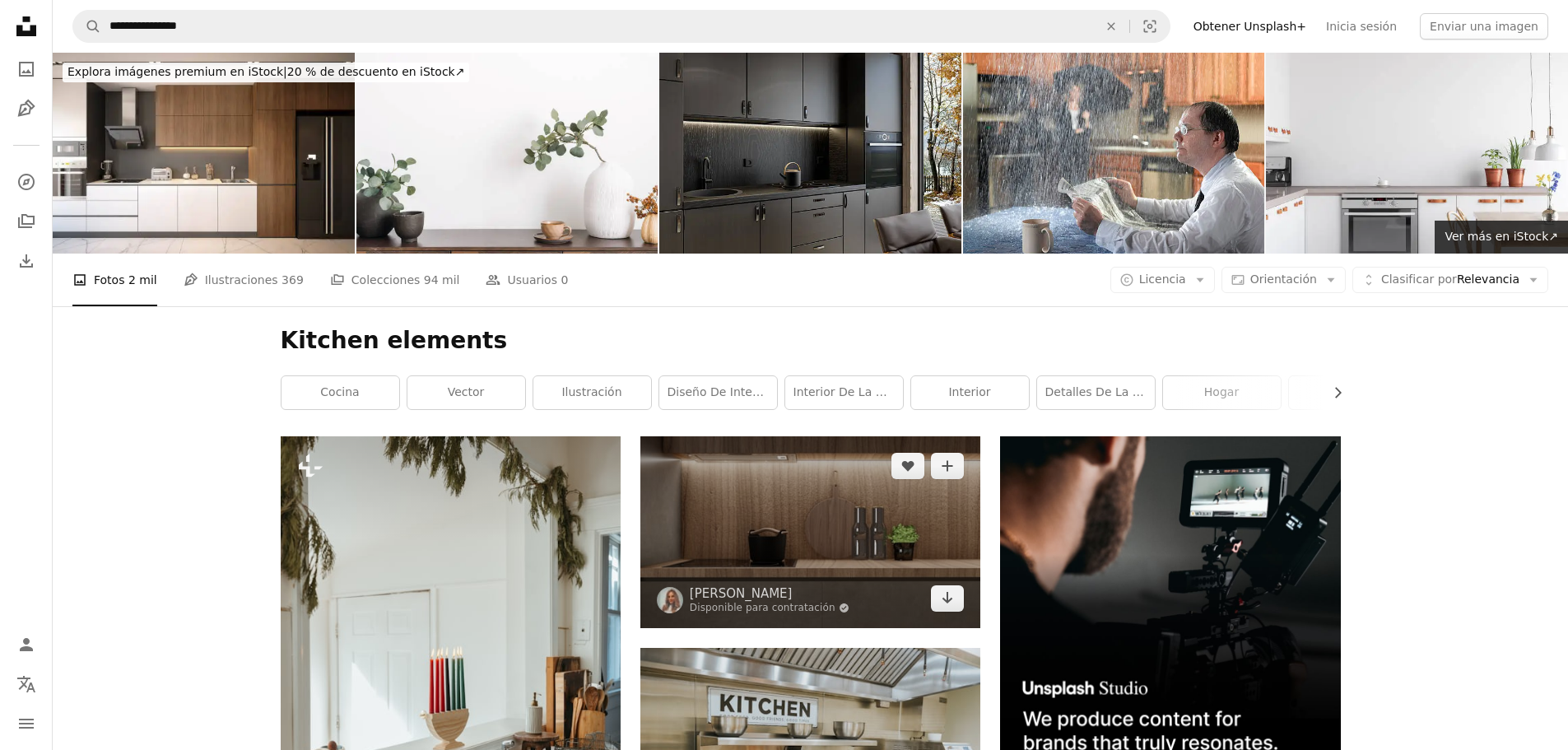
click at [805, 479] on img at bounding box center [811, 532] width 340 height 191
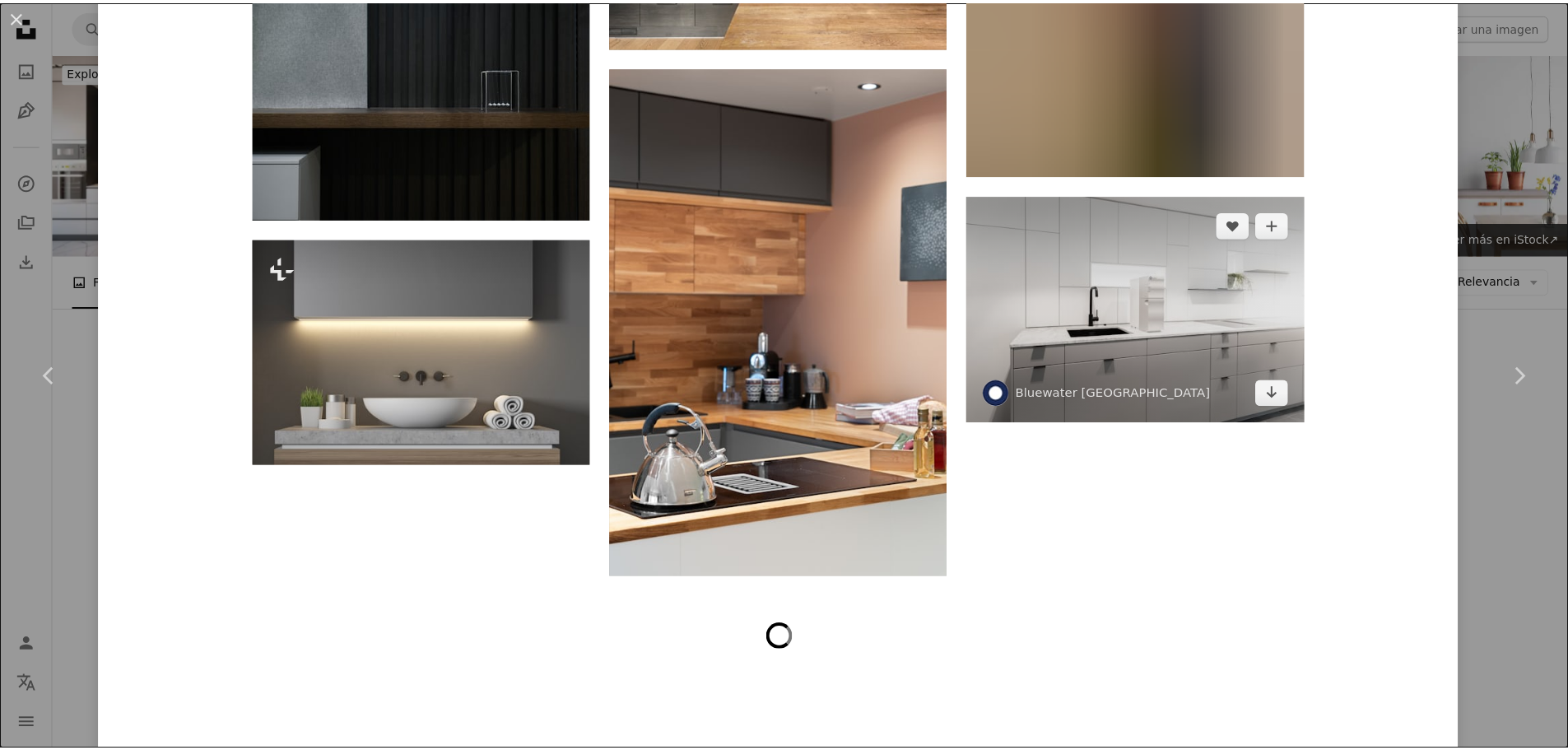
scroll to position [4526, 0]
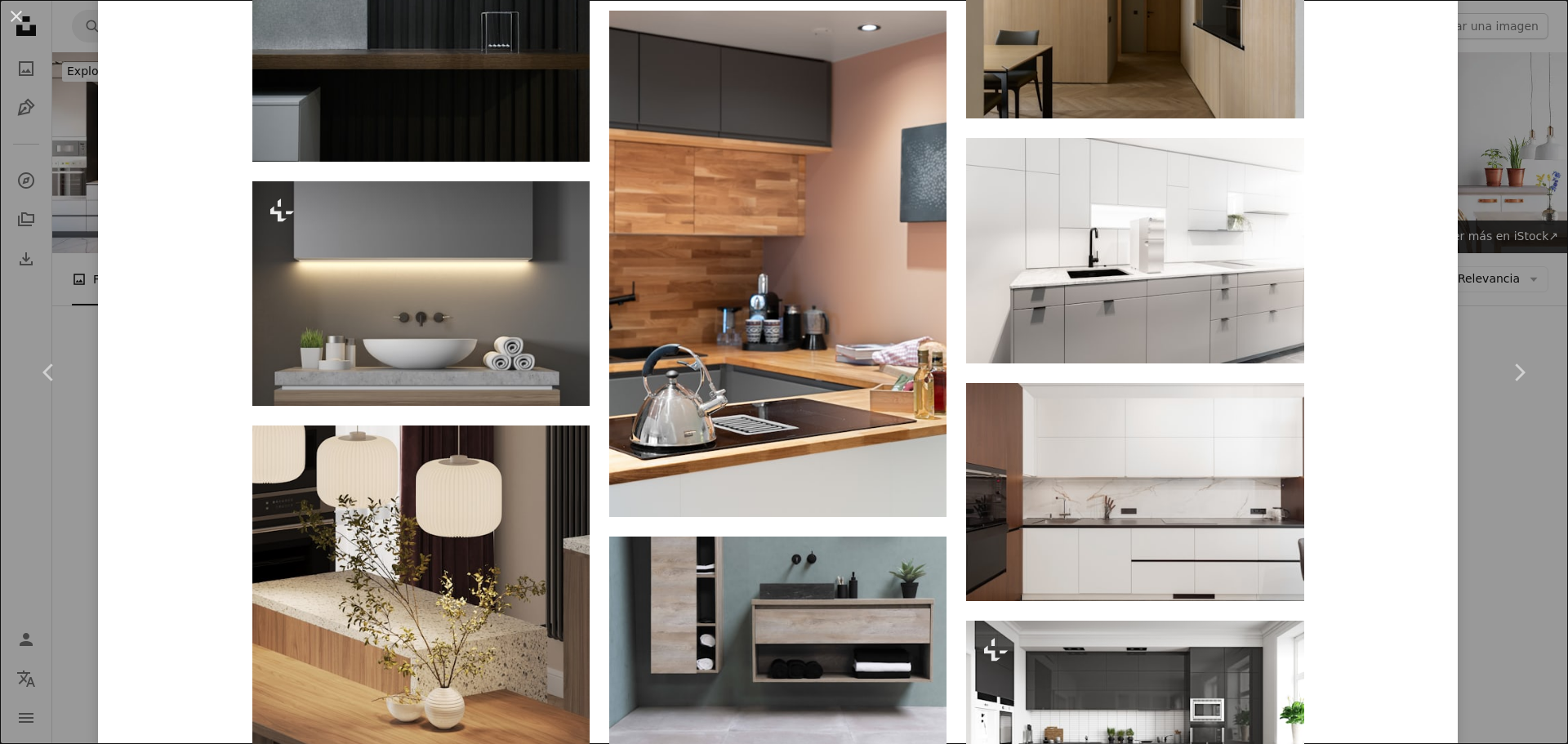
click at [1462, 253] on div "An X shape Chevron left Chevron right [PERSON_NAME] Disponible para contratació…" at bounding box center [784, 372] width 1568 height 744
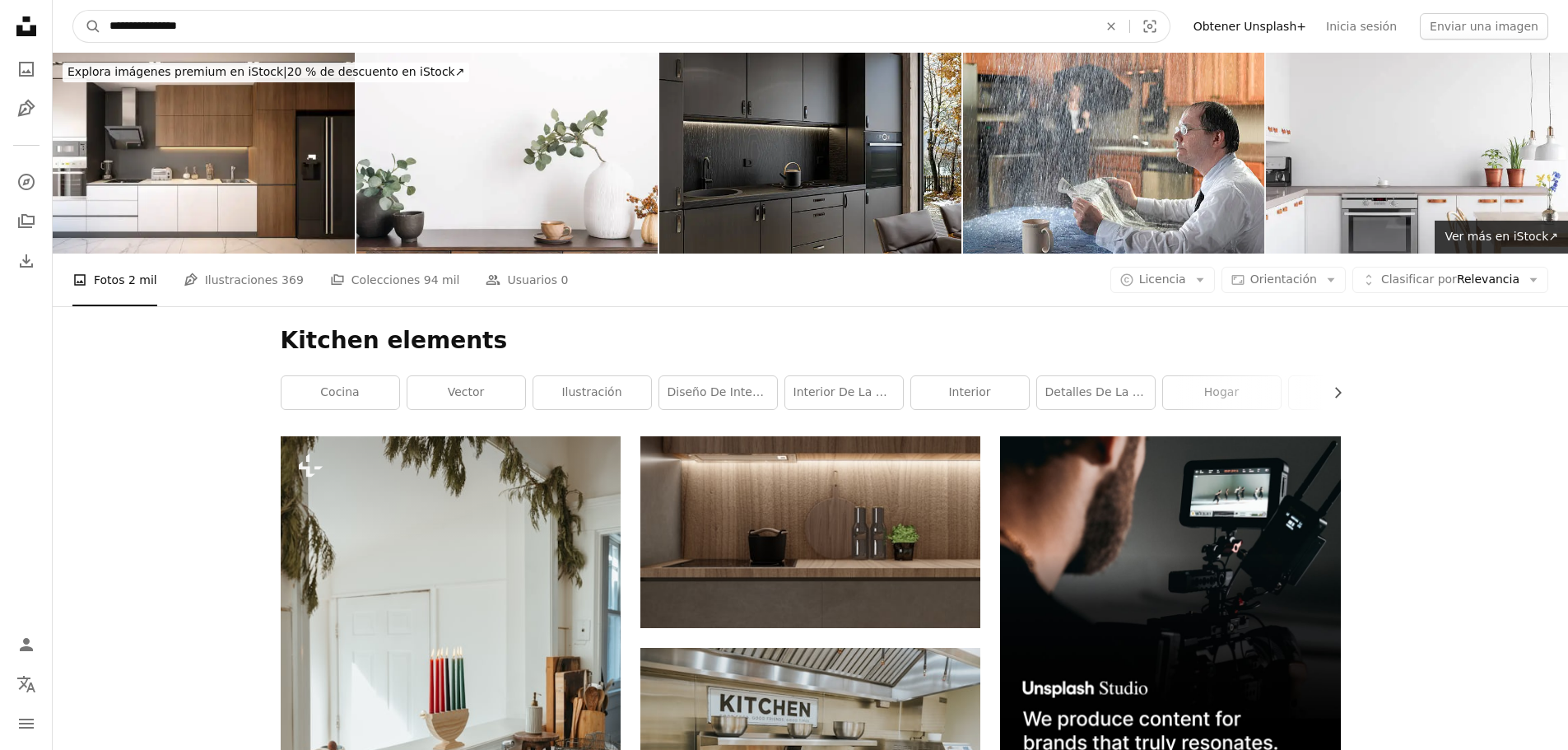
drag, startPoint x: 477, startPoint y: 22, endPoint x: 0, endPoint y: 27, distance: 477.0
type input "**********"
click button "A magnifying glass" at bounding box center [87, 26] width 28 height 32
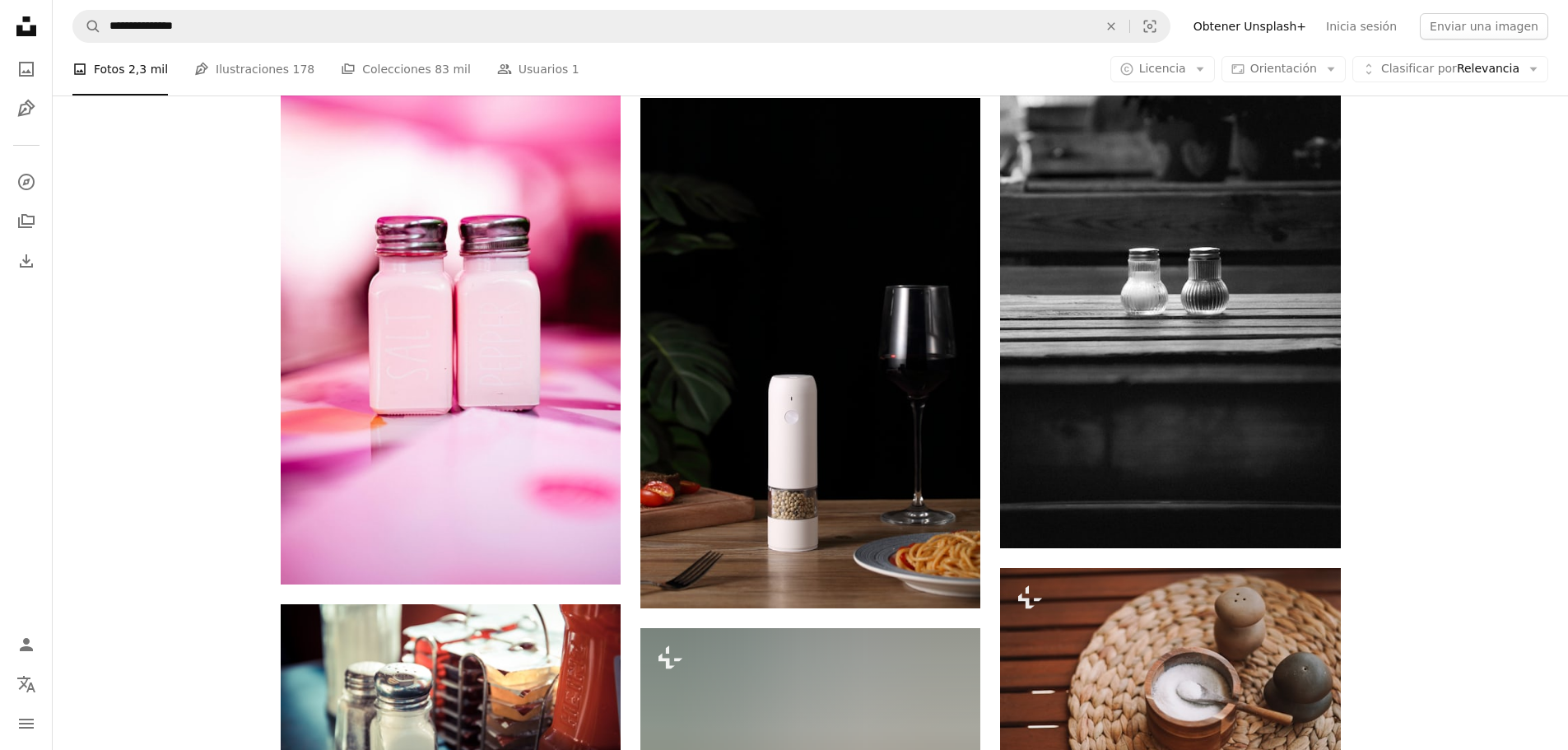
scroll to position [1647, 0]
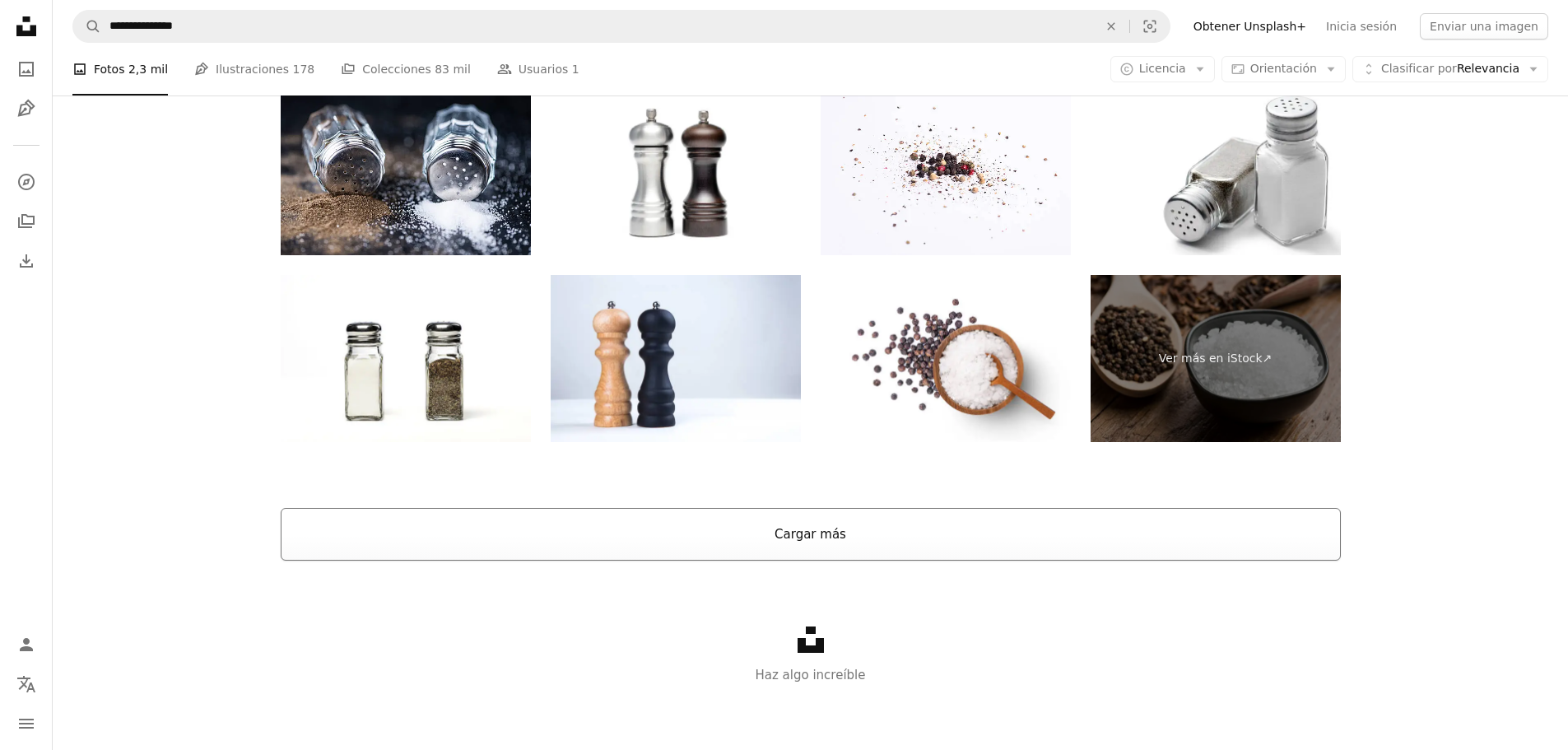
click at [856, 535] on button "Cargar más" at bounding box center [811, 534] width 1060 height 53
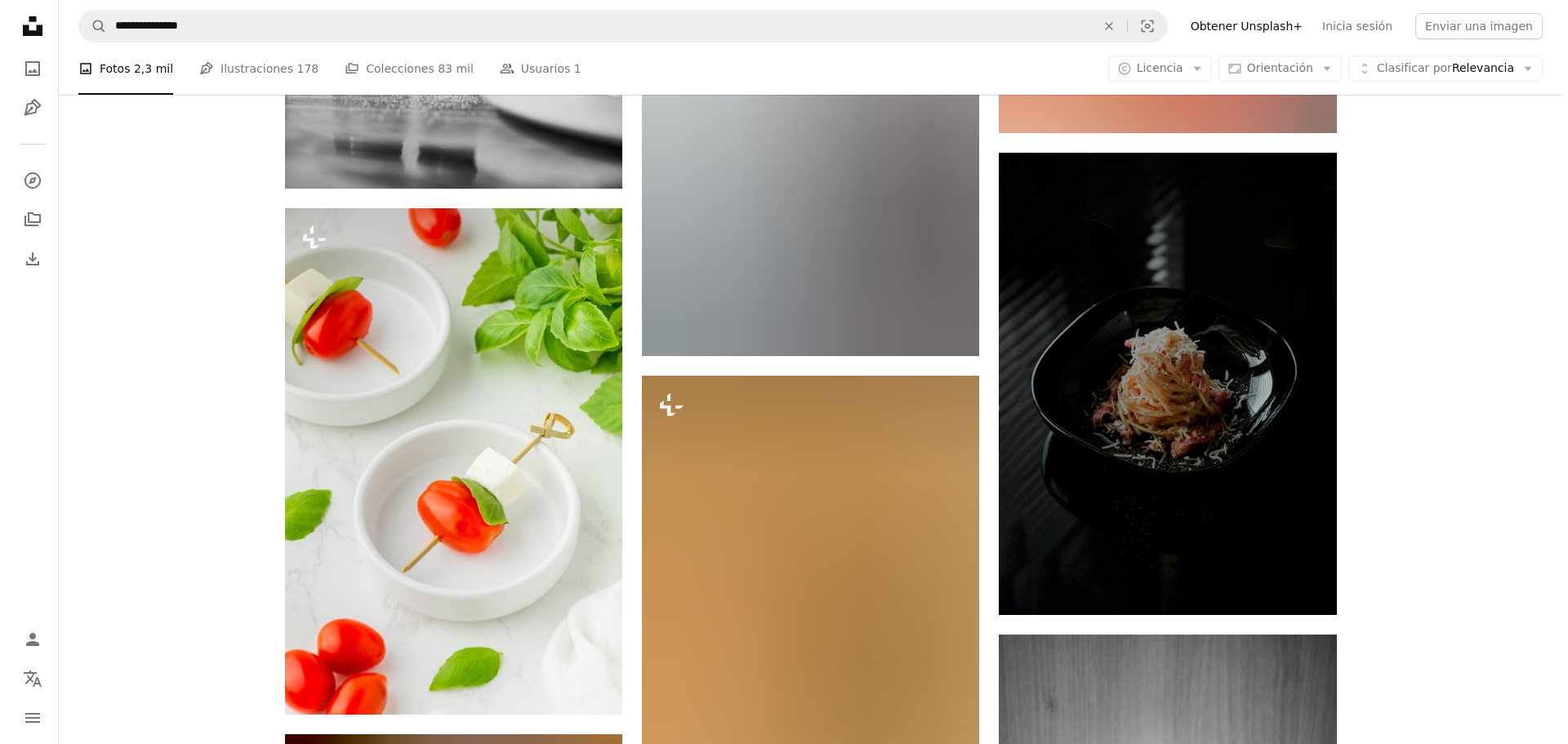
scroll to position [13629, 0]
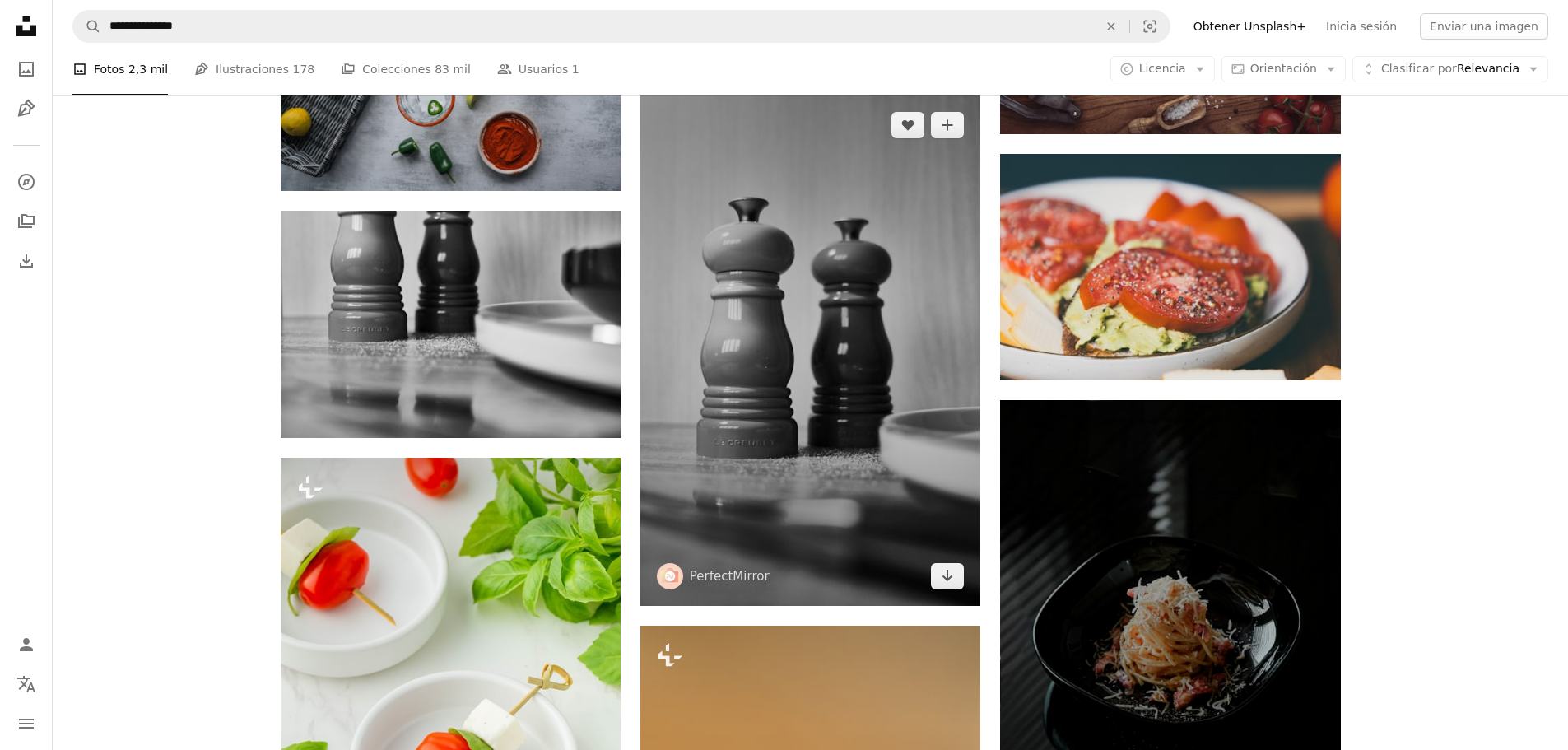
click at [856, 421] on img at bounding box center [811, 351] width 340 height 510
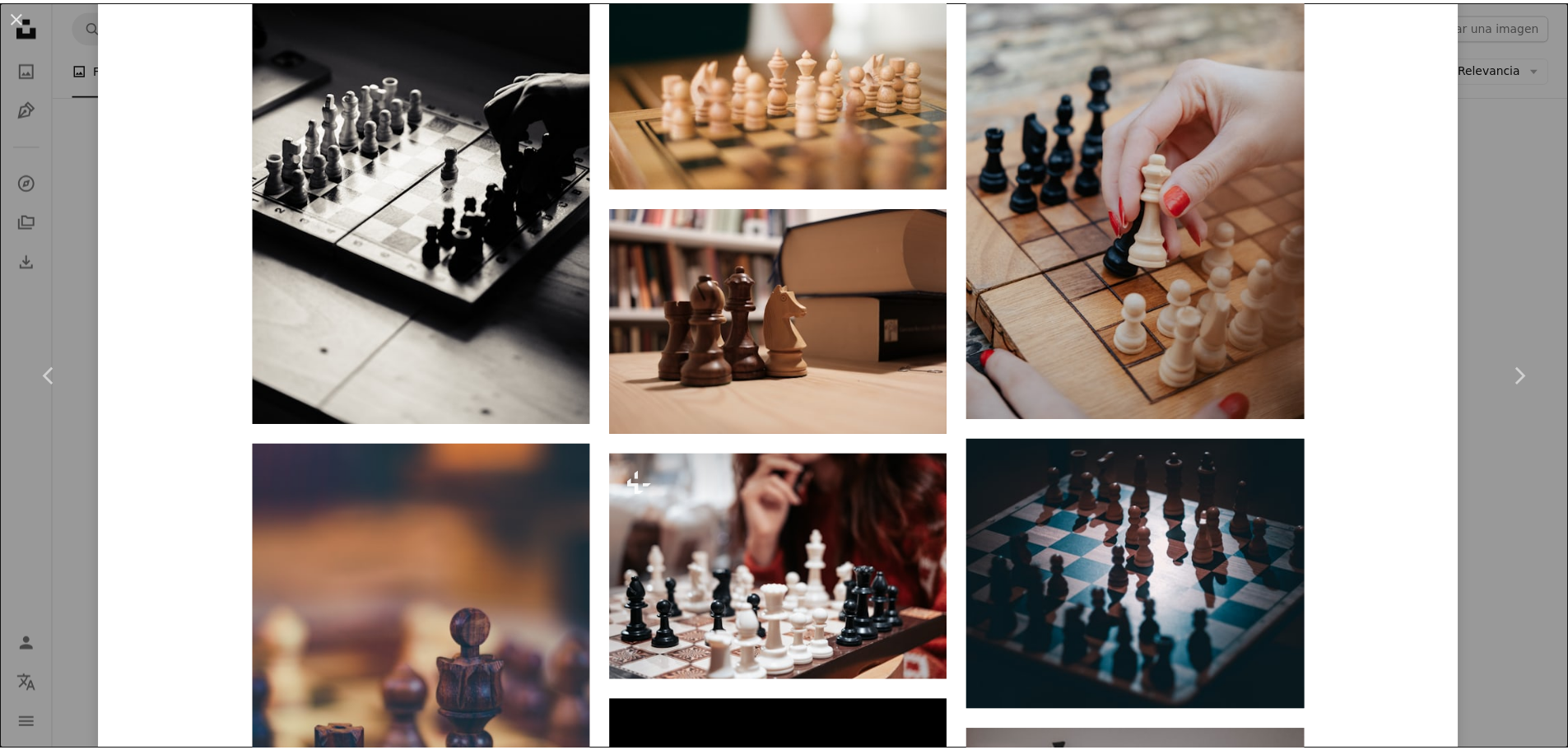
scroll to position [12927, 0]
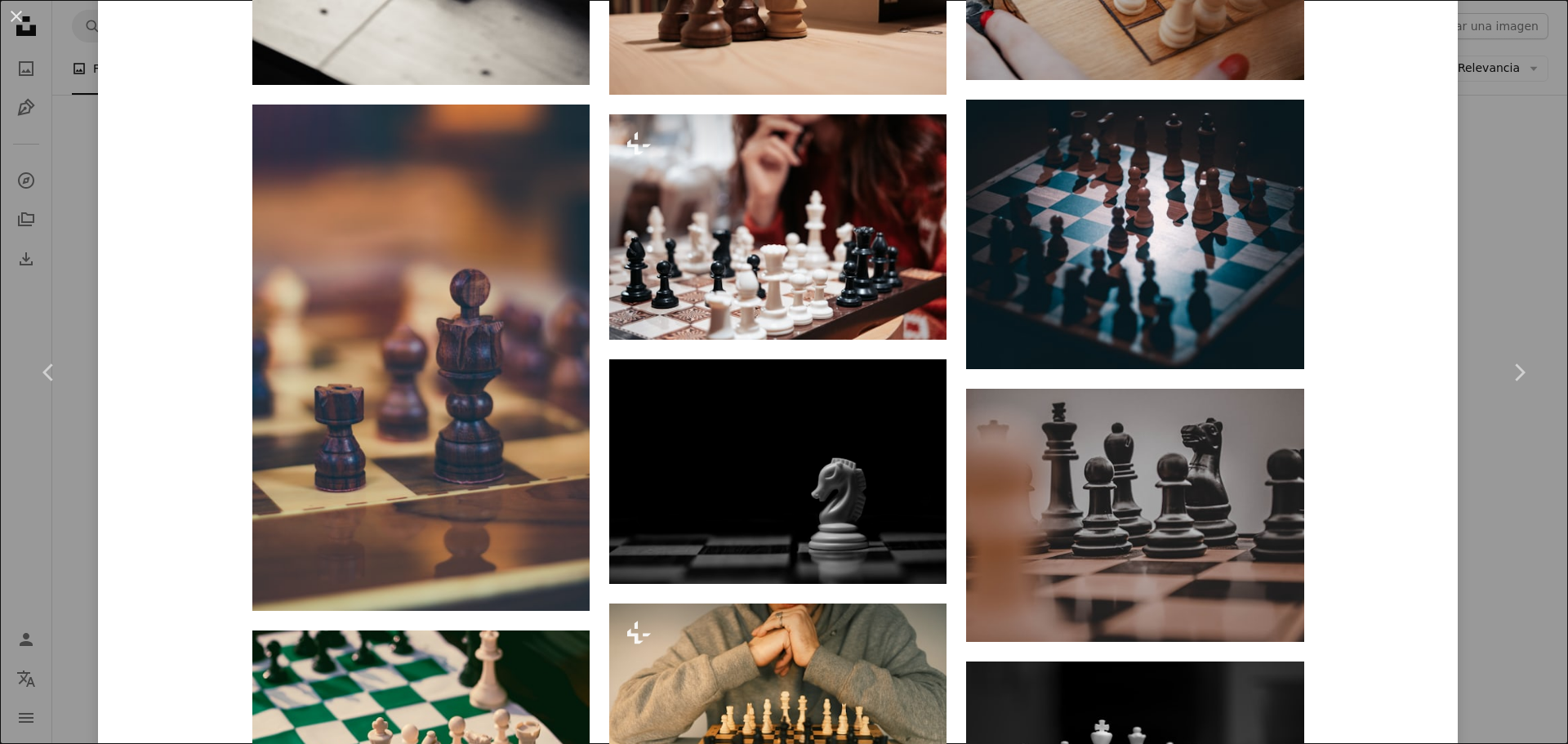
click at [1476, 227] on div "An X shape Chevron left Chevron right PerfectMirror perfectmirror A heart A plu…" at bounding box center [784, 372] width 1568 height 744
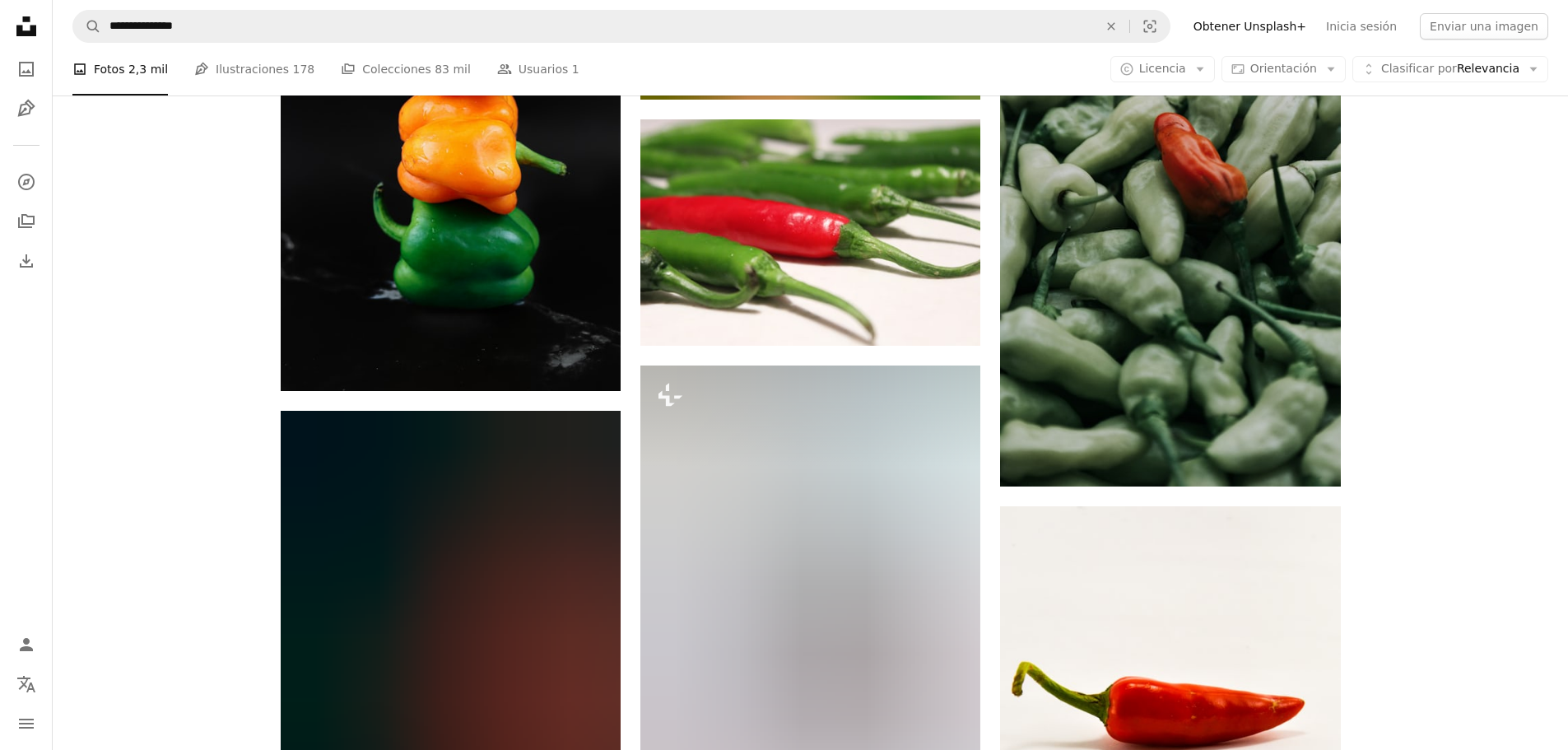
scroll to position [25845, 0]
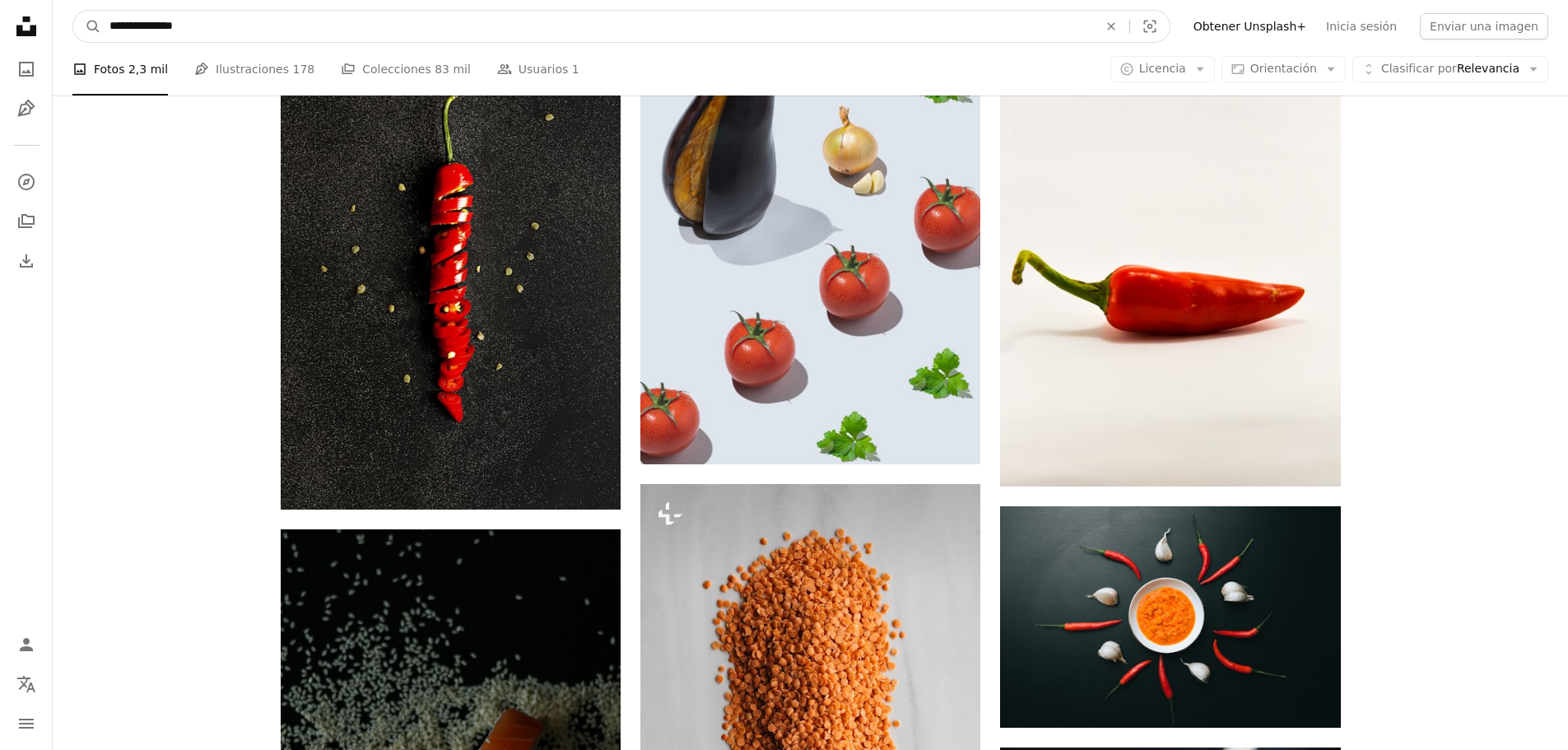
click at [394, 25] on input "**********" at bounding box center [597, 26] width 992 height 32
type input "**********"
click button "A magnifying glass" at bounding box center [87, 26] width 28 height 32
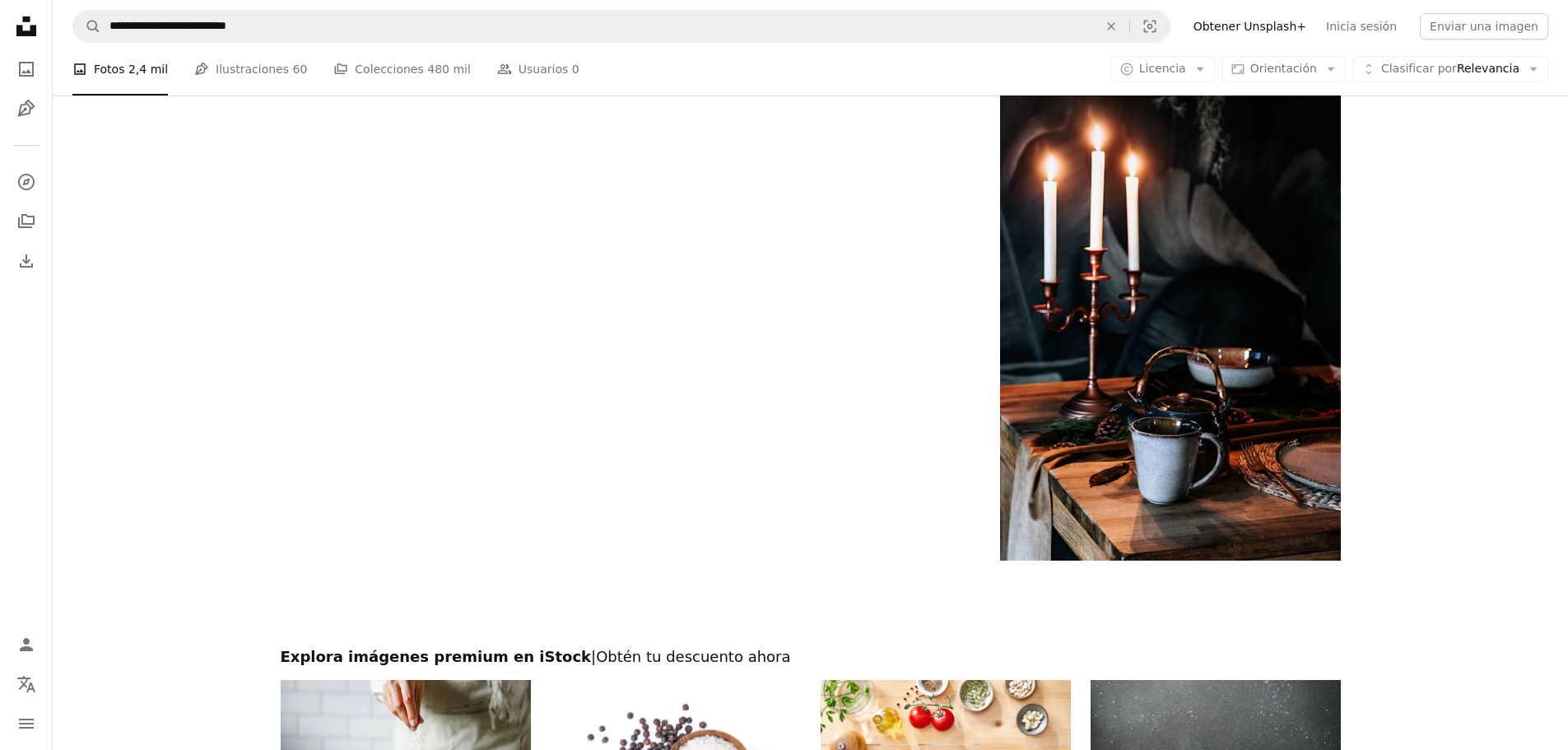
scroll to position [3376, 0]
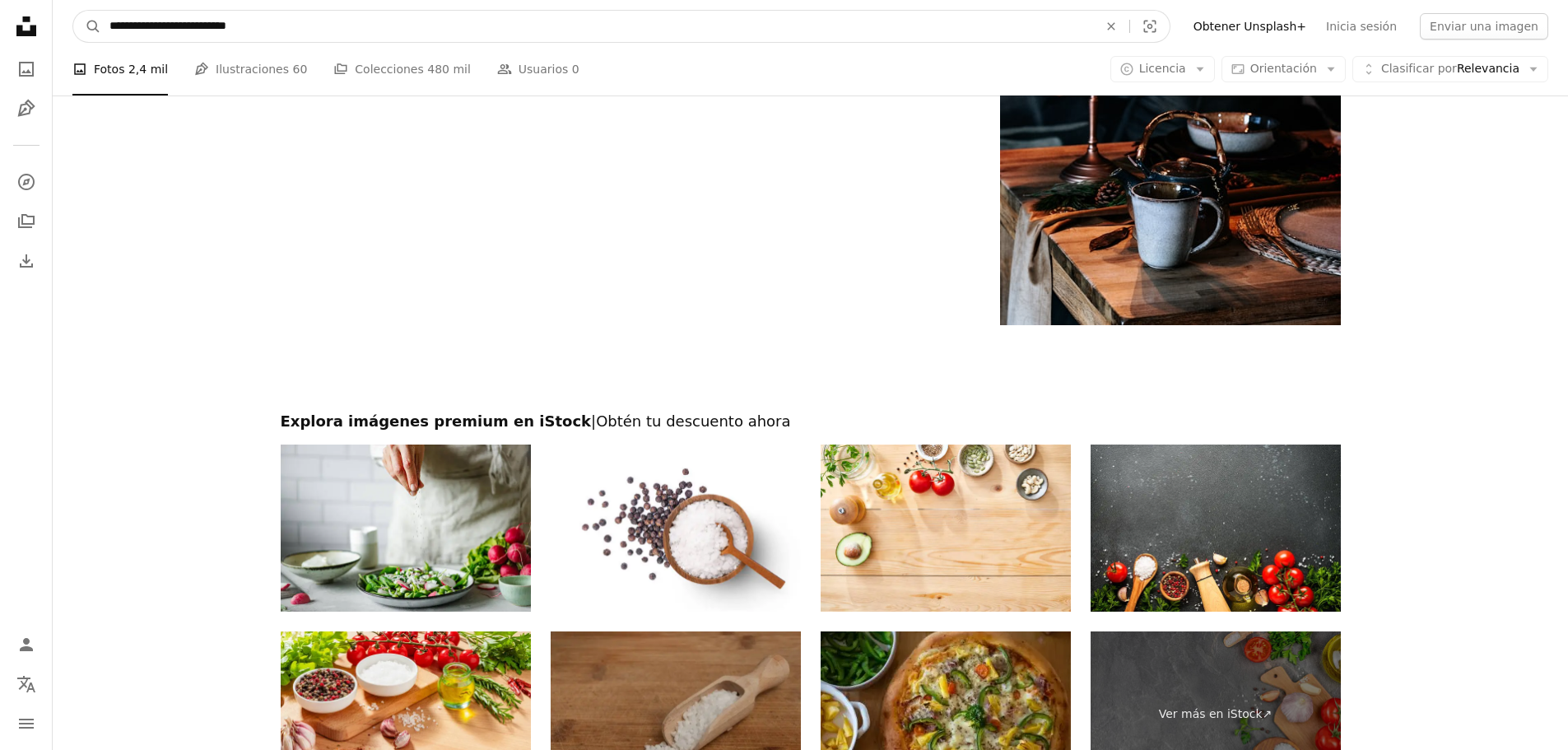
click at [514, 12] on input "**********" at bounding box center [597, 26] width 992 height 32
type input "**********"
click button "A magnifying glass" at bounding box center [87, 26] width 28 height 32
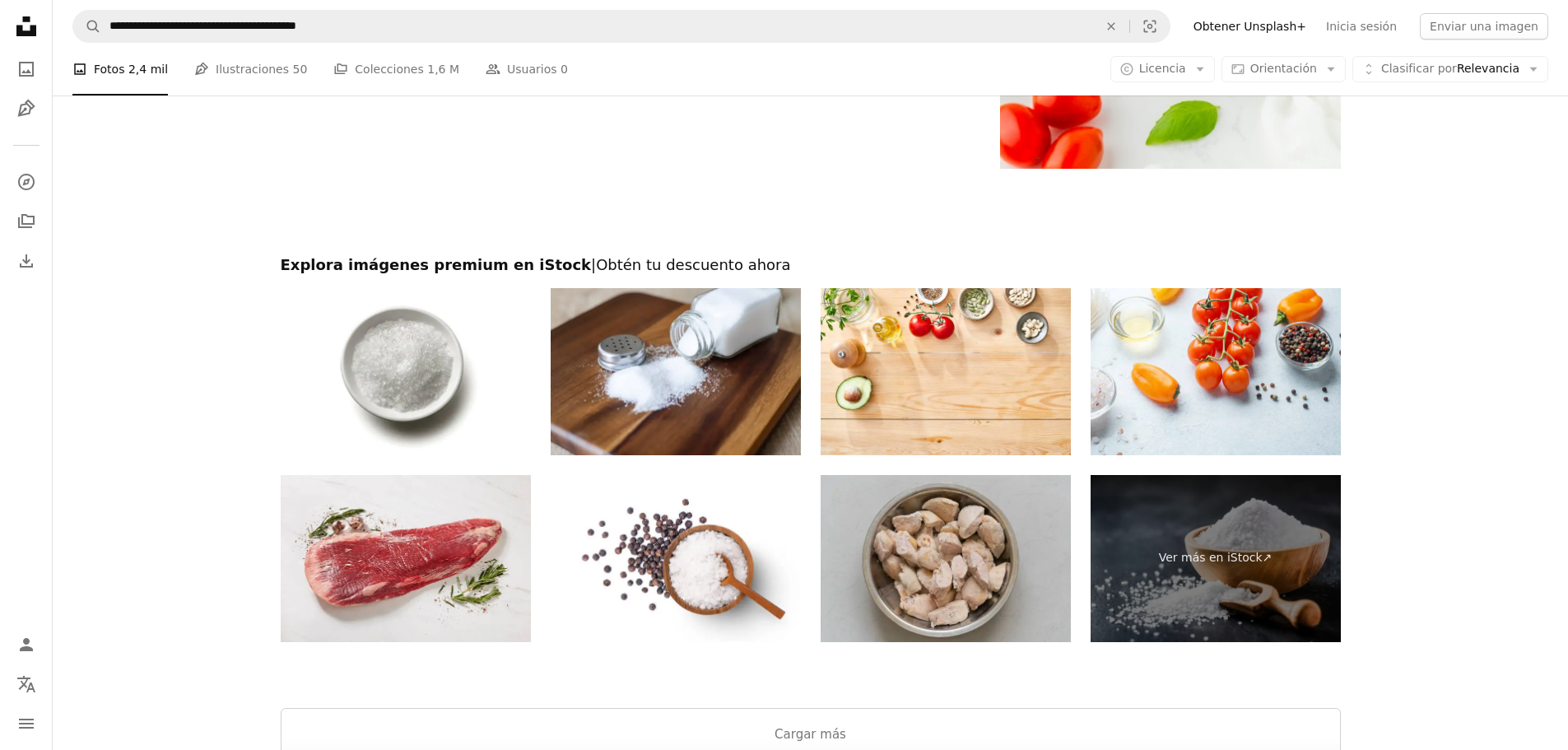
scroll to position [3413, 0]
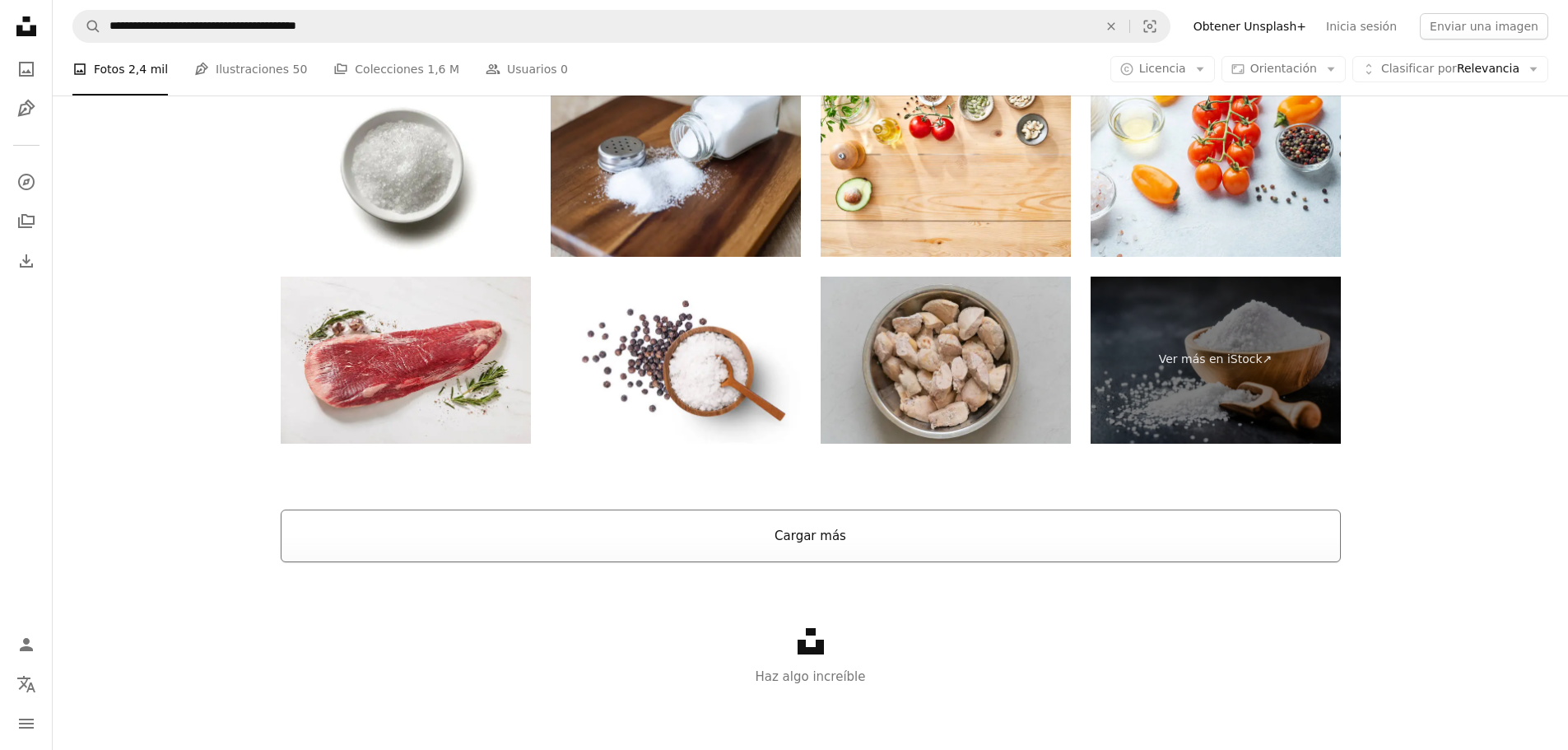
click at [1052, 529] on button "Cargar más" at bounding box center [811, 536] width 1060 height 53
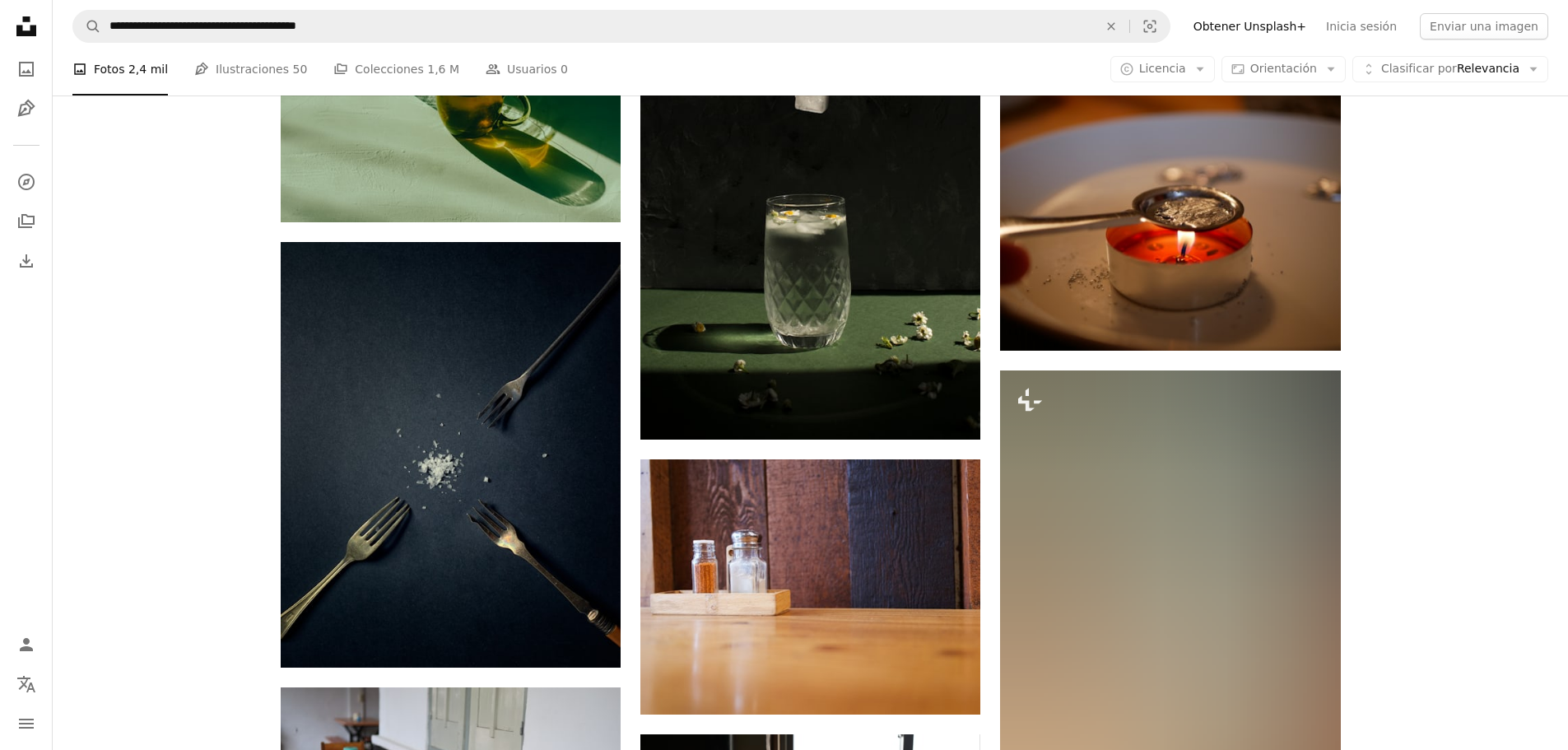
scroll to position [9710, 0]
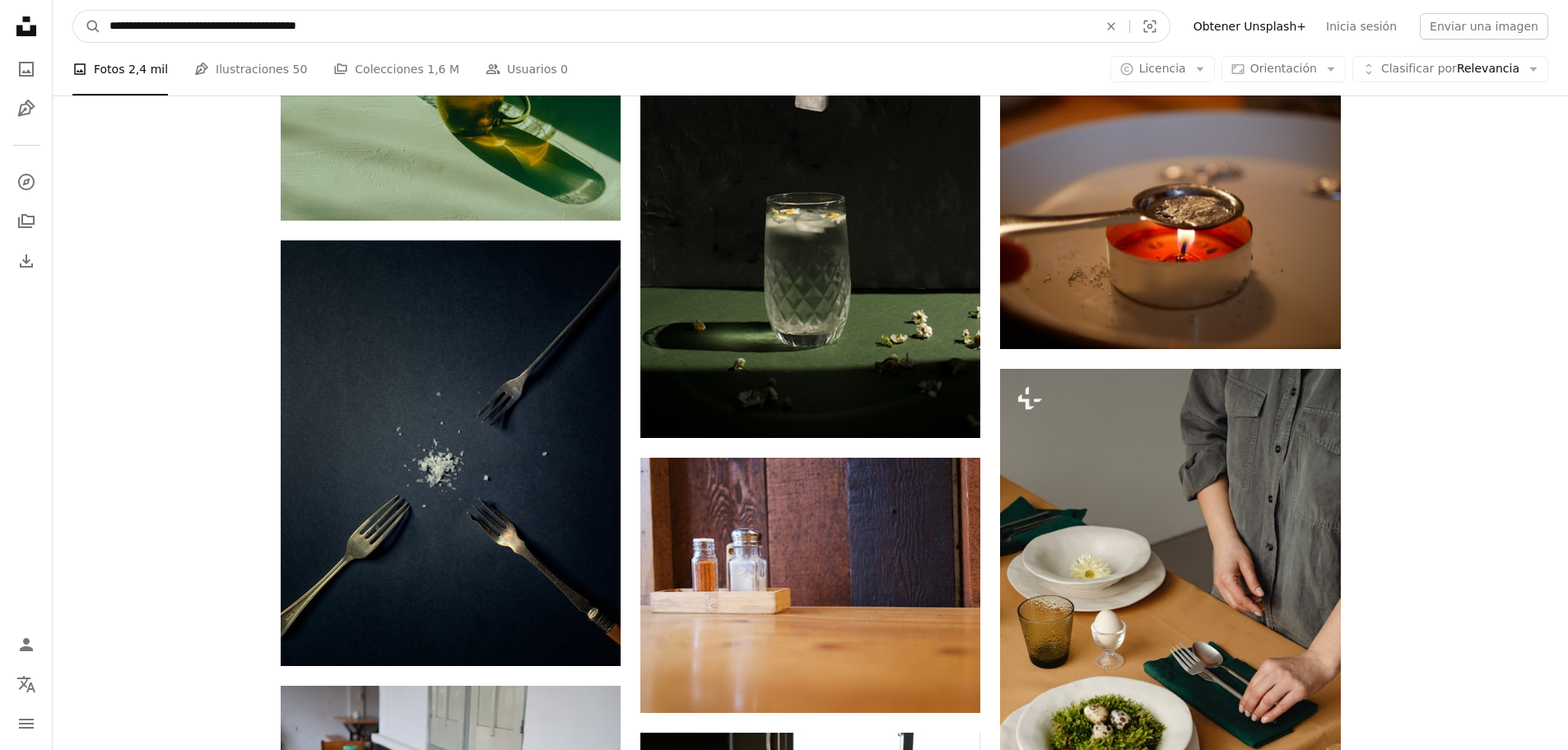
drag, startPoint x: 528, startPoint y: 28, endPoint x: 113, endPoint y: 45, distance: 415.3
click at [113, 45] on nav "**********" at bounding box center [810, 26] width 1515 height 53
type input "*"
type input "*******"
click button "A magnifying glass" at bounding box center [87, 26] width 28 height 32
